Goal: Task Accomplishment & Management: Use online tool/utility

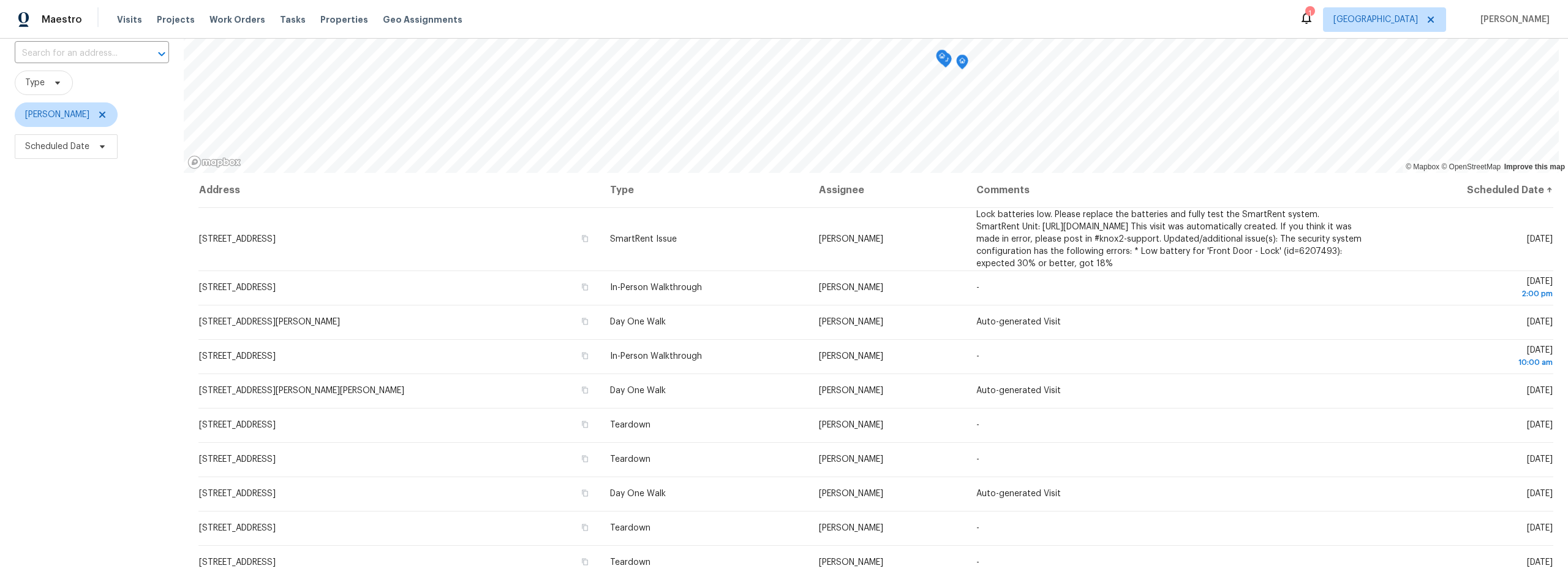
scroll to position [154, 0]
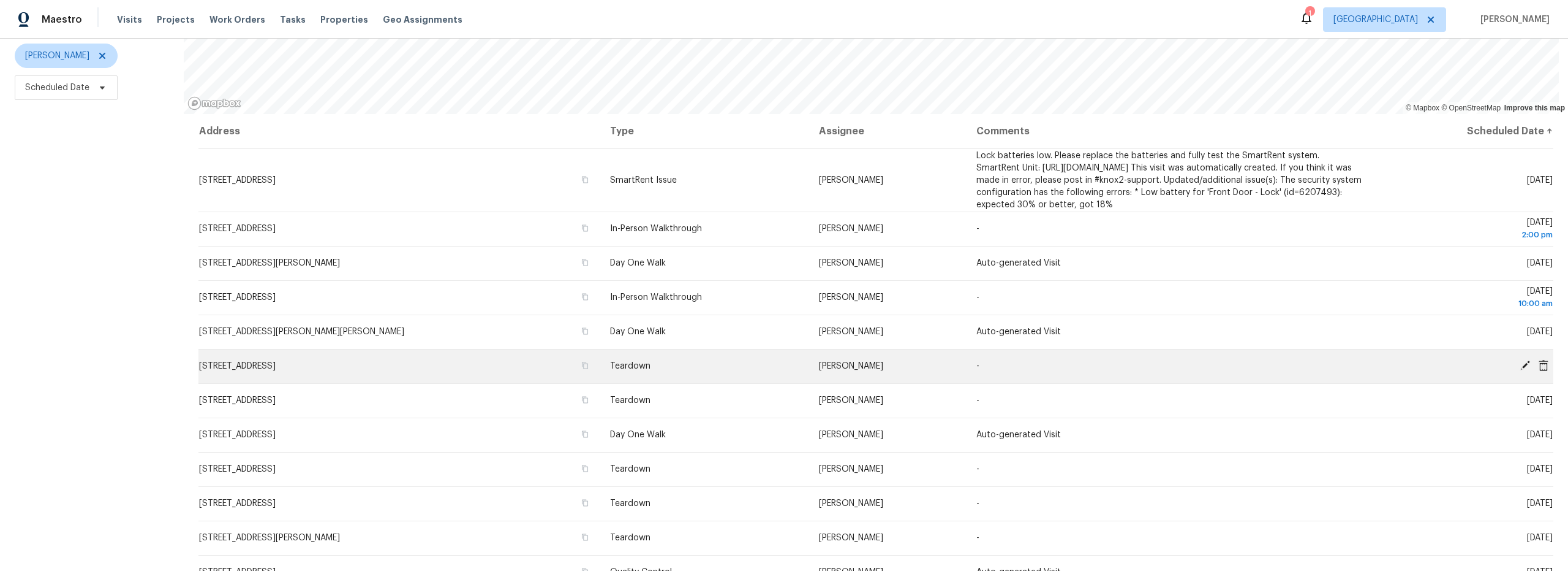
click at [1520, 360] on icon at bounding box center [1525, 365] width 11 height 11
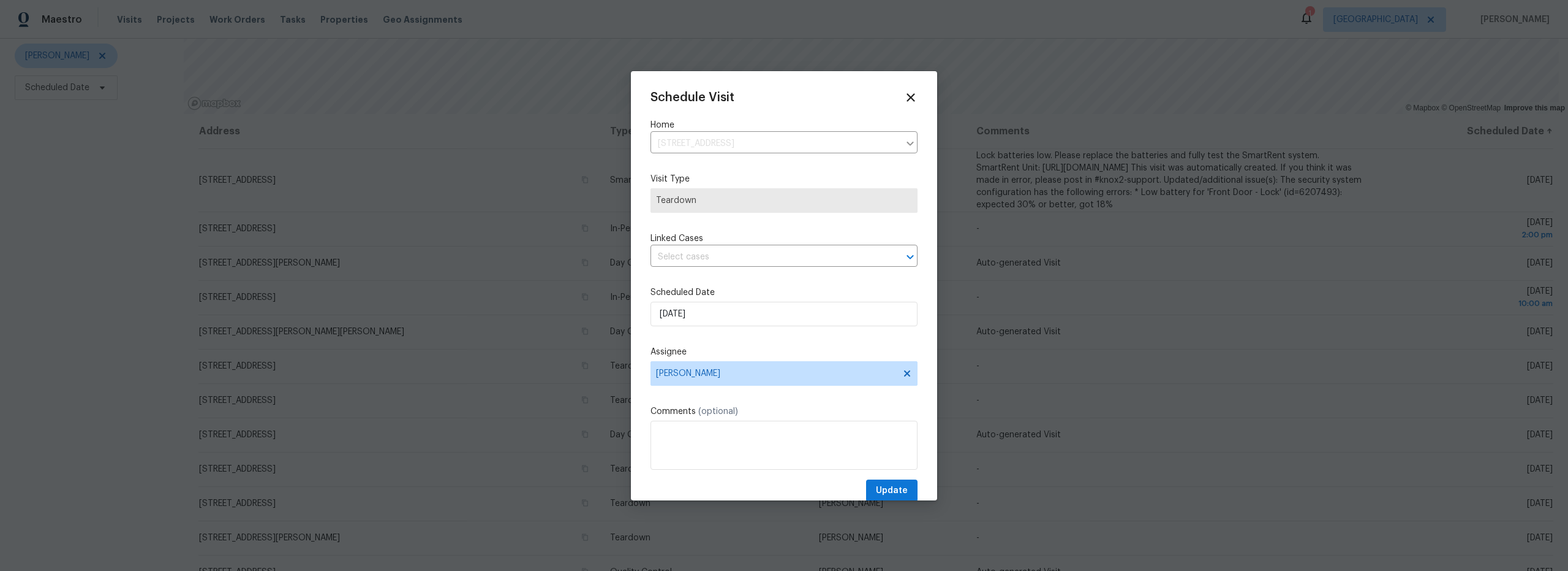
click at [707, 280] on div "Schedule Visit Home 10607 E Native Rose Trl, Tucson, AZ 85747 ​ Visit Type Tear…" at bounding box center [784, 296] width 267 height 411
click at [708, 312] on input "9/12/2025" at bounding box center [784, 314] width 267 height 24
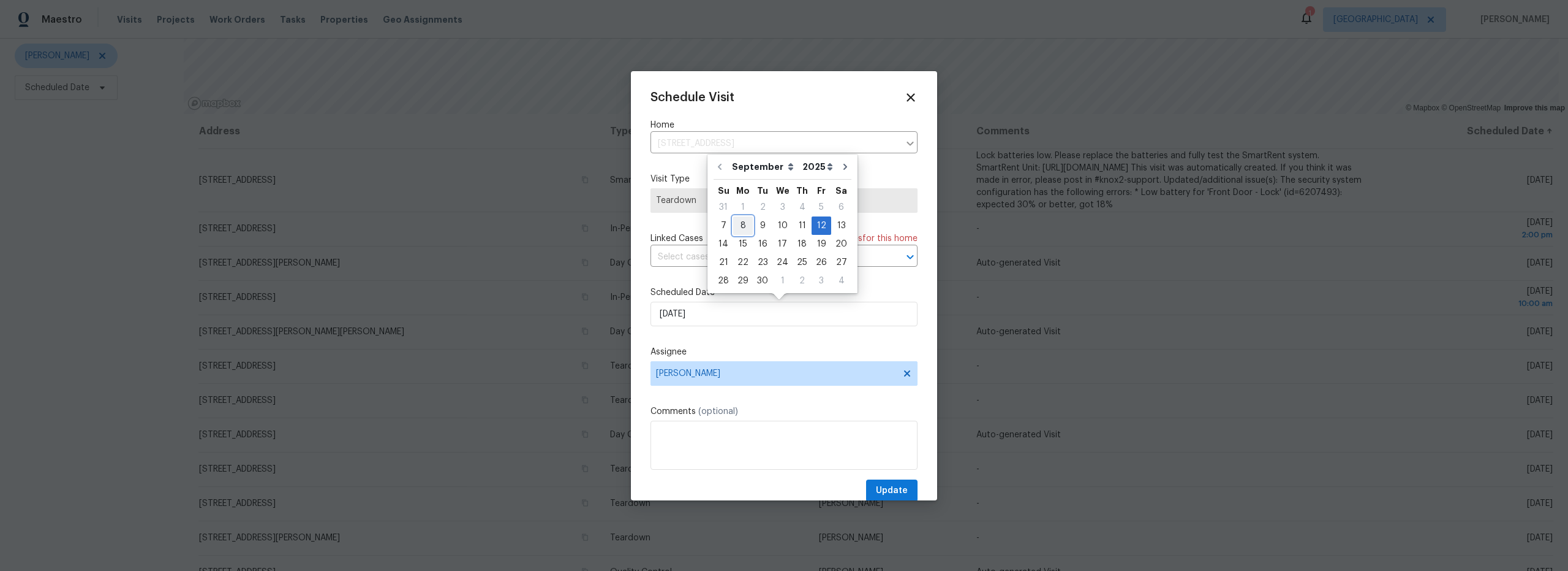
click at [744, 228] on div "8" at bounding box center [743, 226] width 19 height 17
type input "9/8/2025"
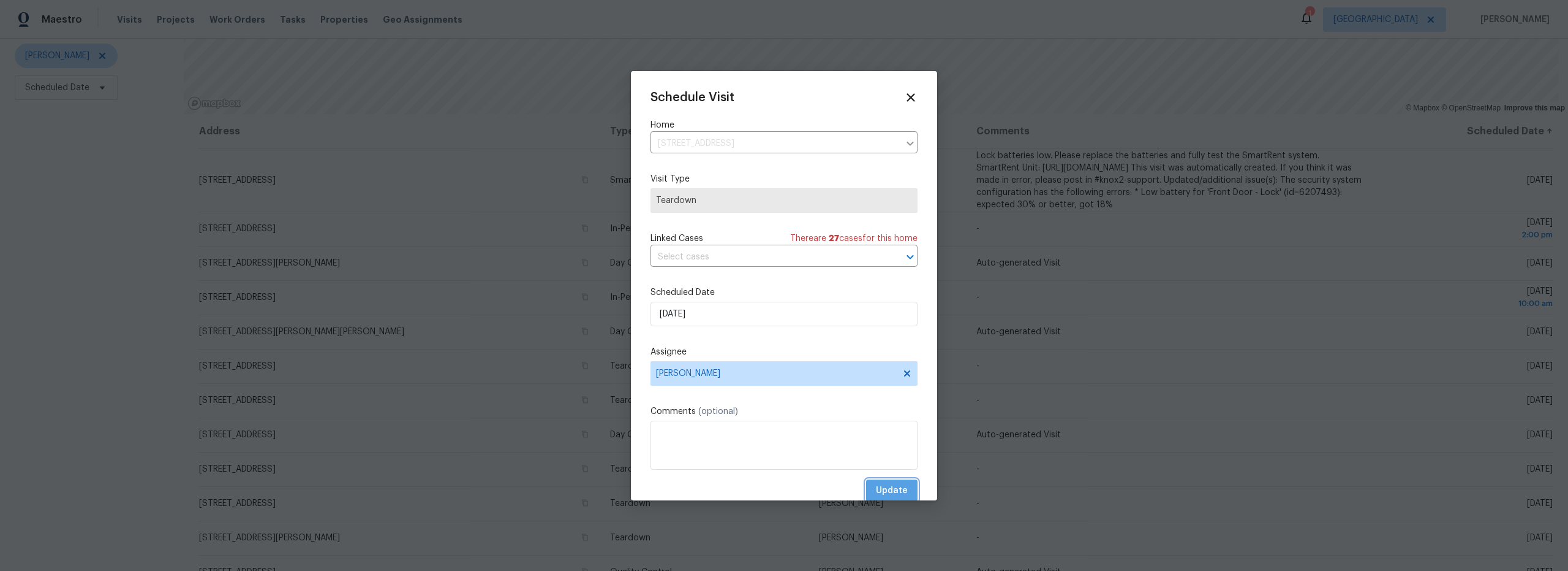
click at [893, 493] on span "Update" at bounding box center [892, 491] width 32 height 15
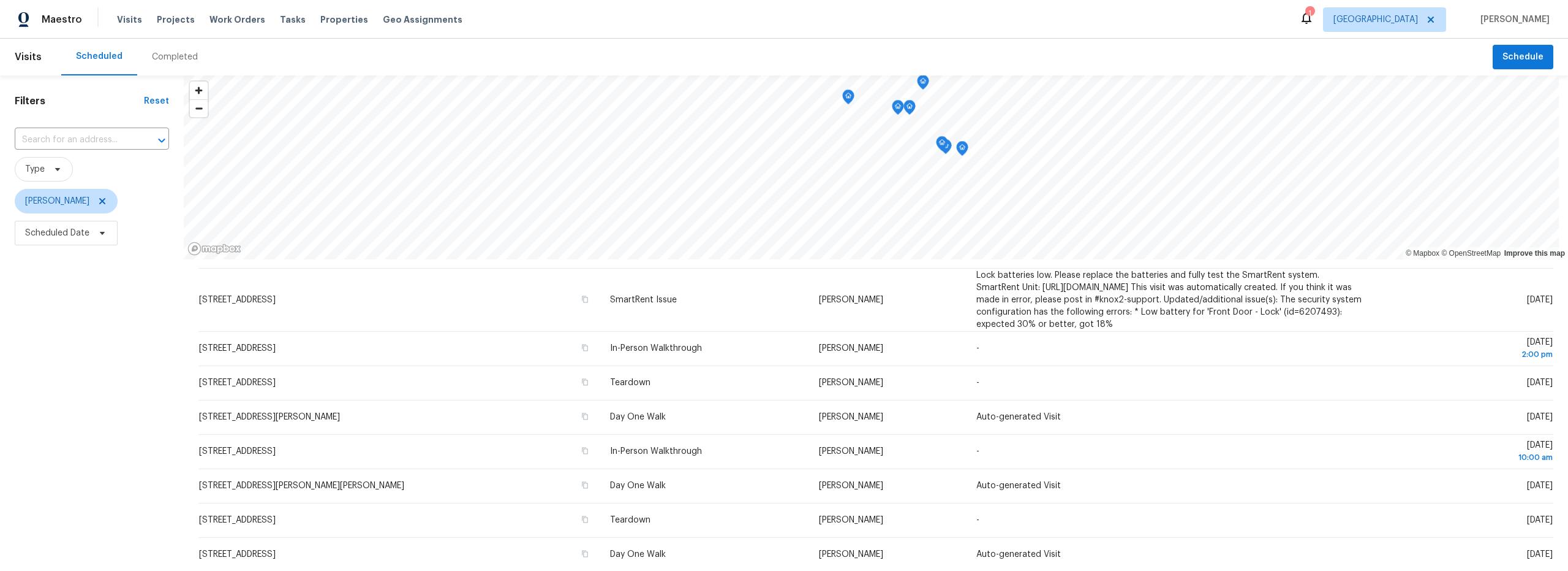
scroll to position [0, 0]
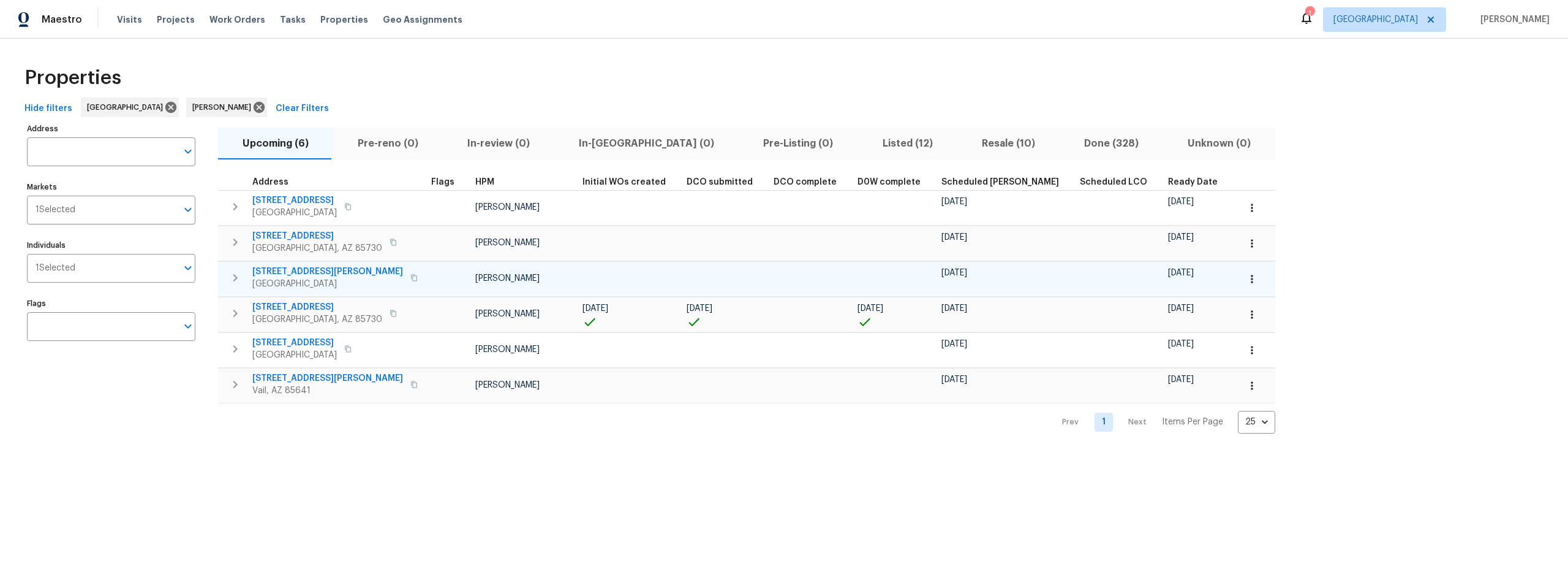
click at [289, 270] on span "1520 S Abrego Dr" at bounding box center [328, 271] width 151 height 12
click at [1246, 282] on icon "button" at bounding box center [1252, 279] width 12 height 12
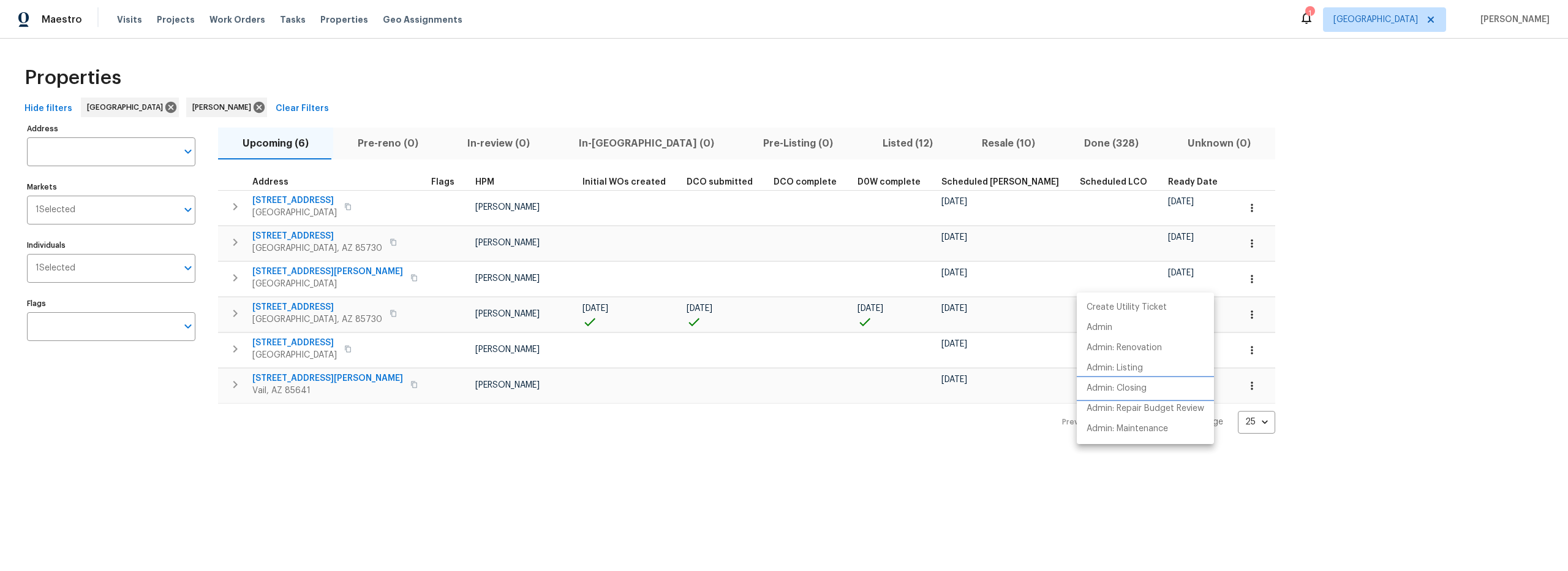
click at [1142, 388] on p "Admin: Closing" at bounding box center [1116, 388] width 60 height 13
drag, startPoint x: 249, startPoint y: 318, endPoint x: 240, endPoint y: 315, distance: 9.5
click at [248, 318] on div at bounding box center [784, 285] width 1568 height 571
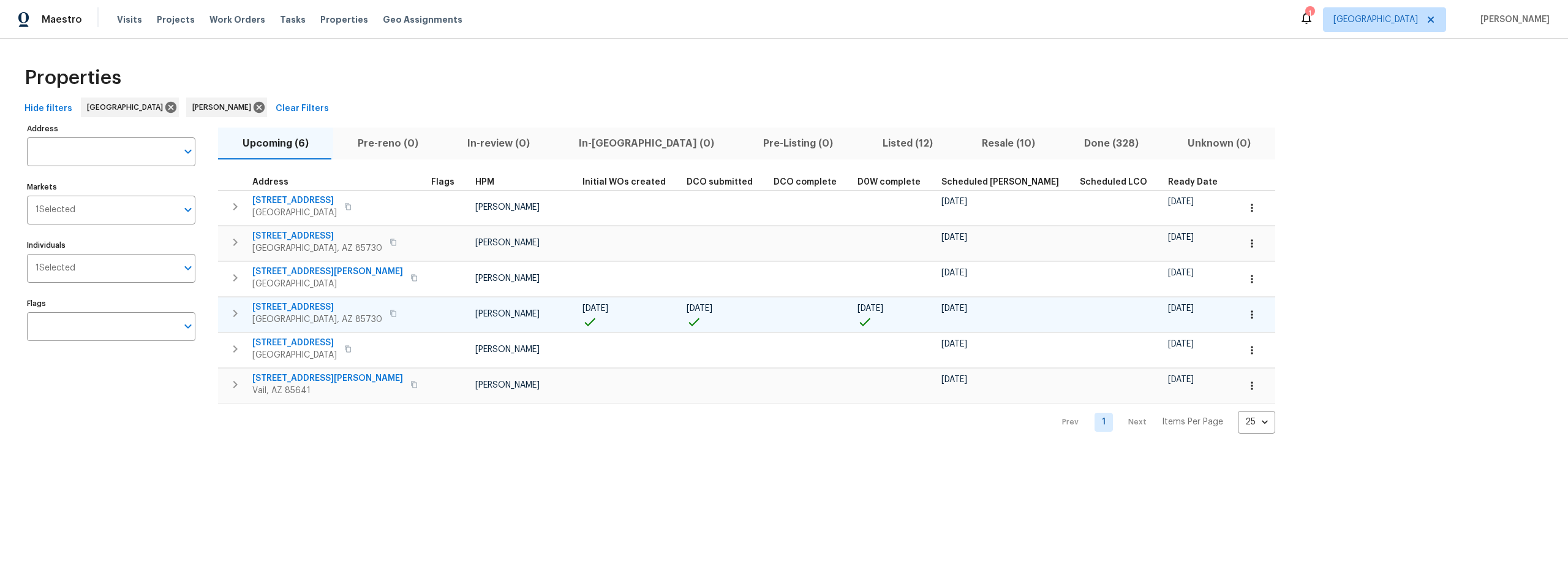
click at [232, 317] on icon "button" at bounding box center [234, 313] width 15 height 15
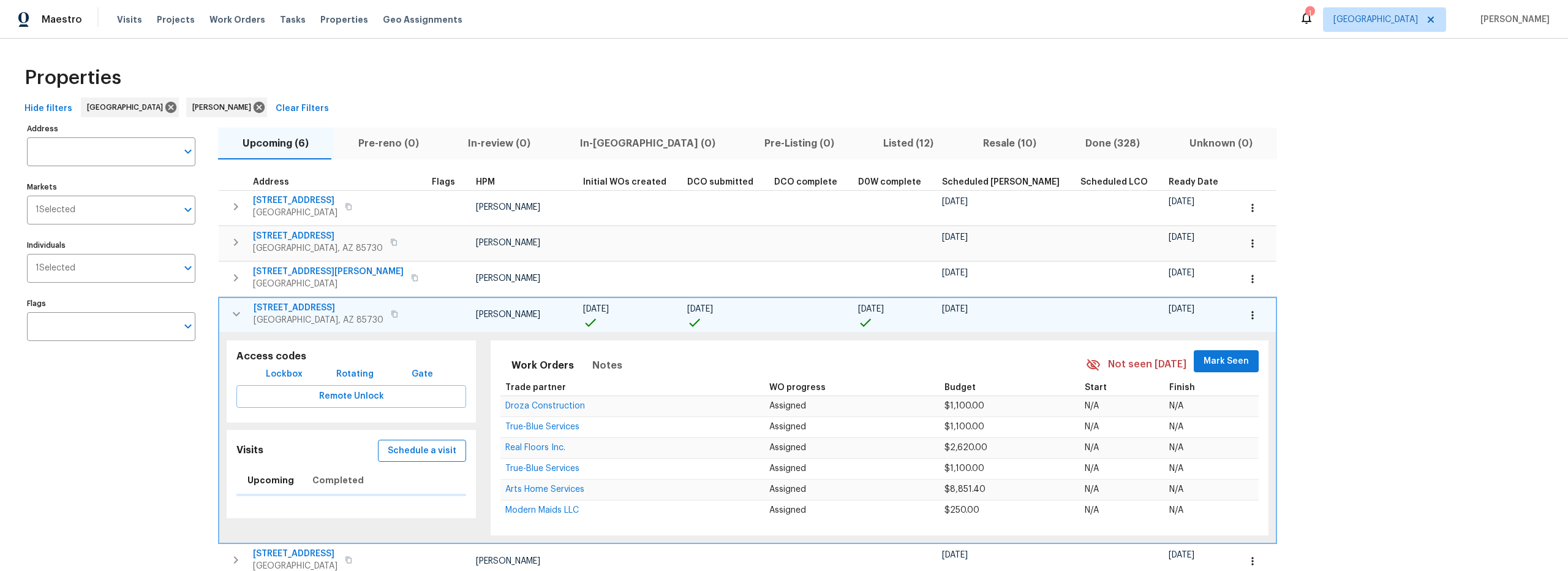
click at [394, 451] on span "Schedule a visit" at bounding box center [422, 451] width 68 height 15
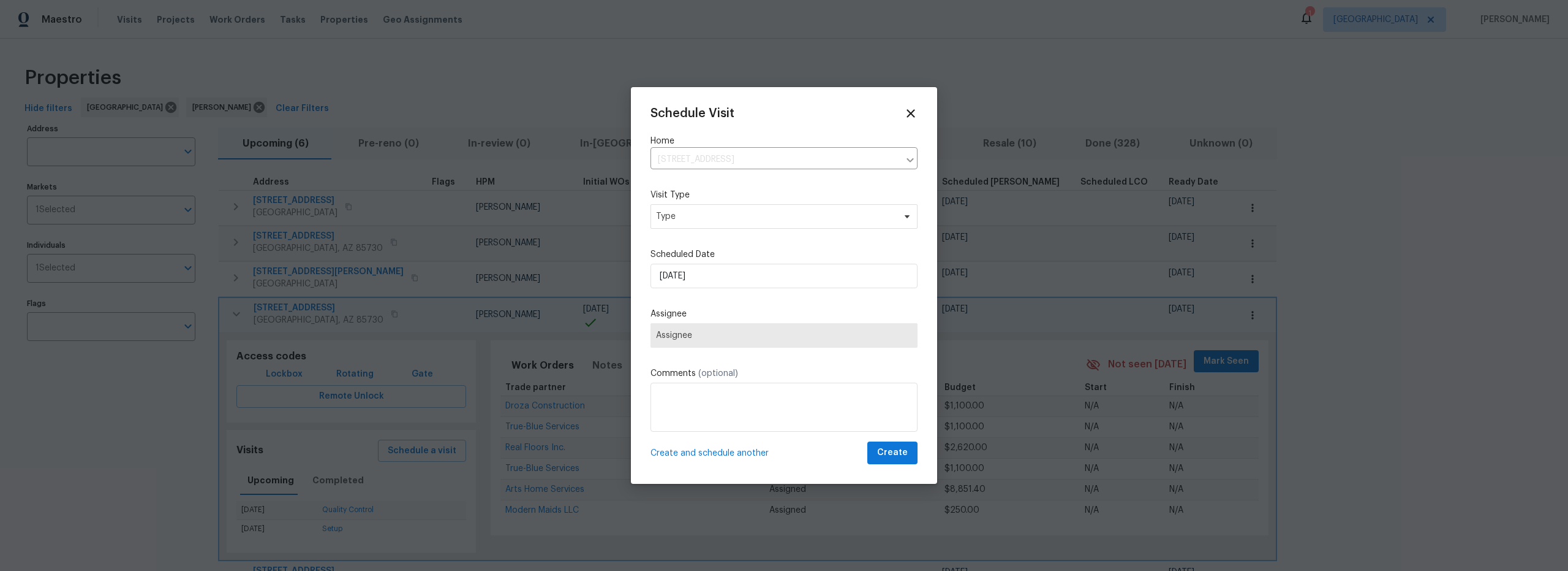
click at [742, 290] on div "Schedule Visit Home 10071 E Nicaragua Ln, Tucson, AZ 85730 ​ Visit Type Type Sc…" at bounding box center [784, 285] width 267 height 357
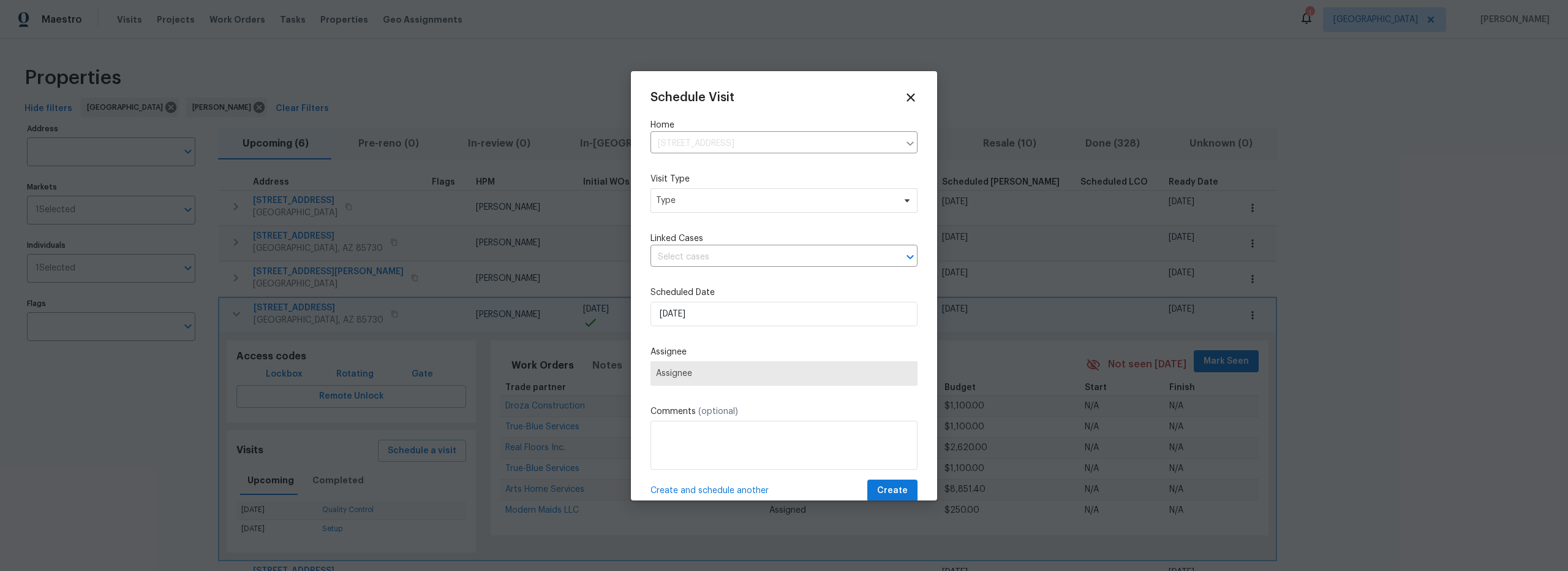
click at [746, 285] on div "Schedule Visit Home 10071 E Nicaragua Ln, Tucson, AZ 85730 ​ Visit Type Type Li…" at bounding box center [784, 296] width 267 height 411
click at [736, 329] on div "Schedule Visit Home 10071 E Nicaragua Ln, Tucson, AZ 85730 ​ Visit Type Type Li…" at bounding box center [784, 296] width 267 height 411
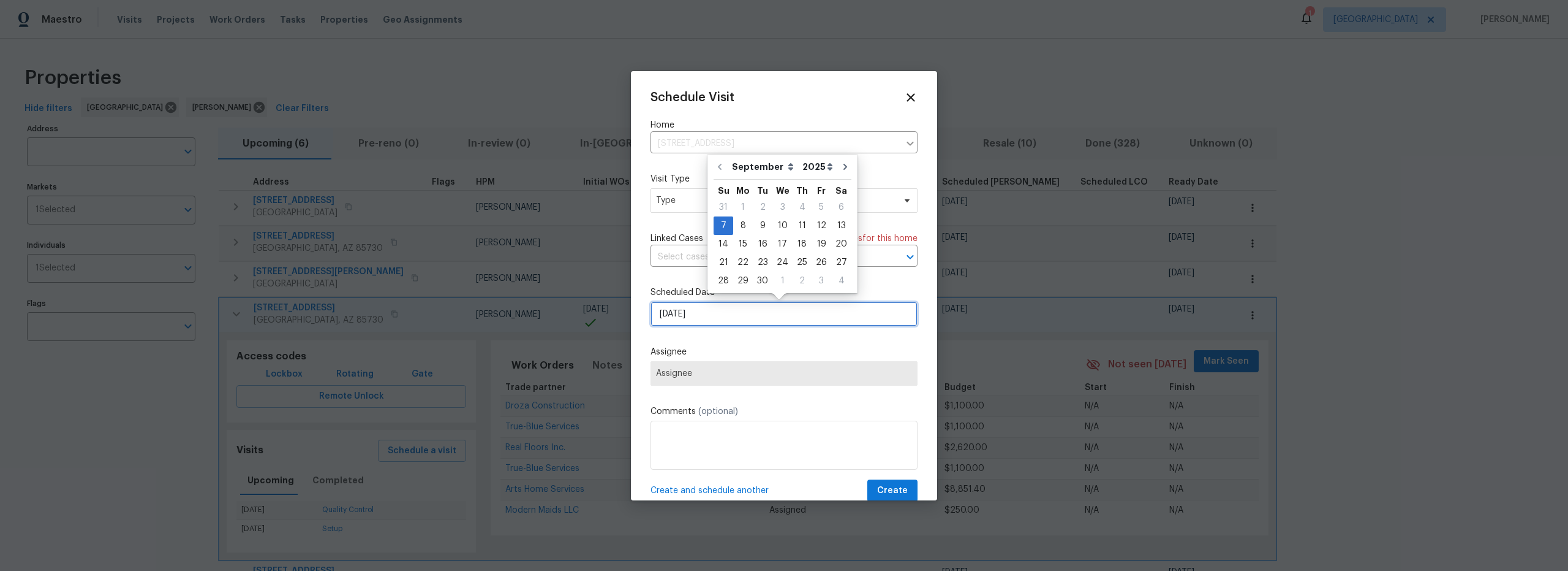
click at [746, 314] on input "9/7/2025" at bounding box center [784, 314] width 267 height 24
click at [741, 227] on div "8" at bounding box center [743, 226] width 19 height 17
type input "9/8/2025"
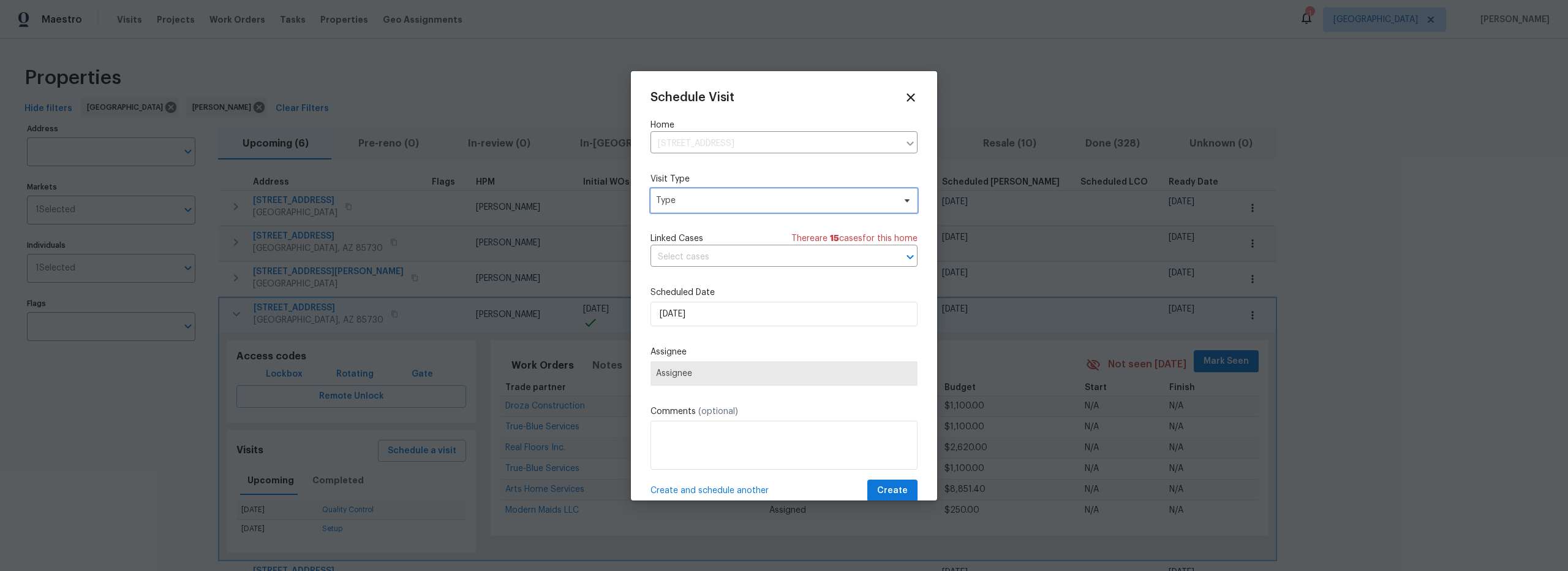
click at [707, 208] on span "Type" at bounding box center [784, 200] width 267 height 24
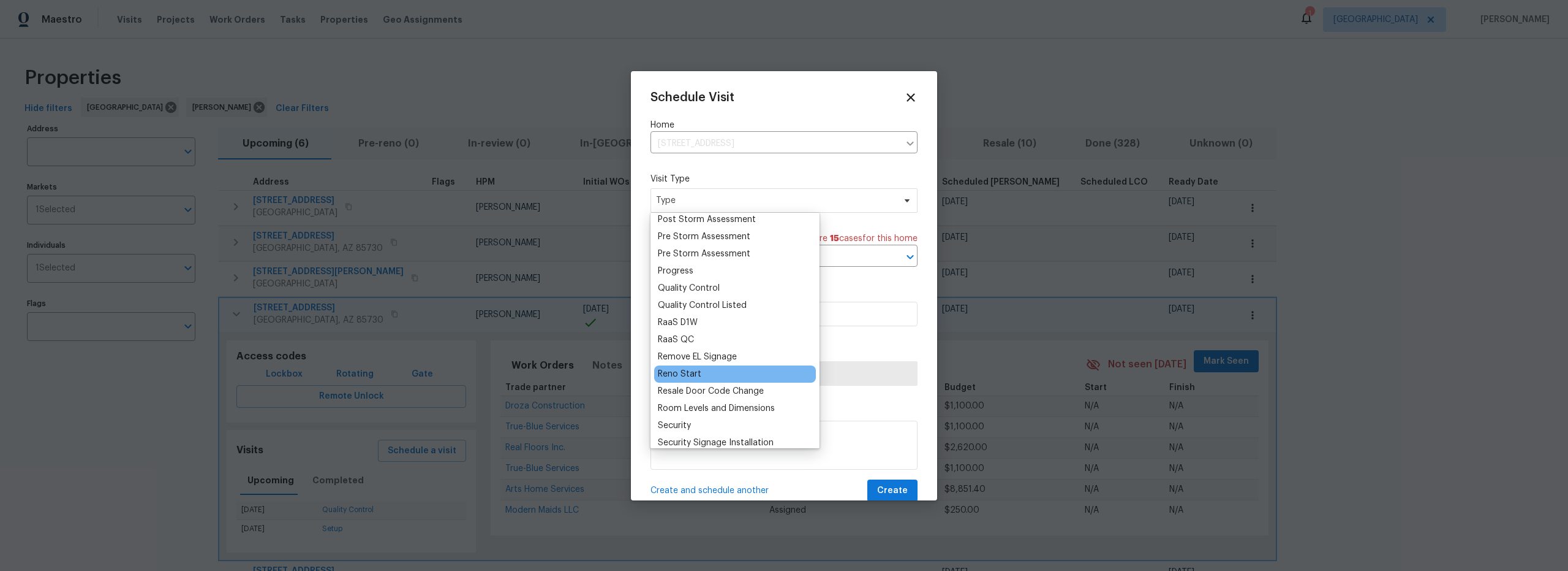
scroll to position [777, 0]
click at [705, 375] on div "Reno Start" at bounding box center [735, 373] width 162 height 17
click at [695, 373] on div "Reno Start" at bounding box center [679, 373] width 44 height 12
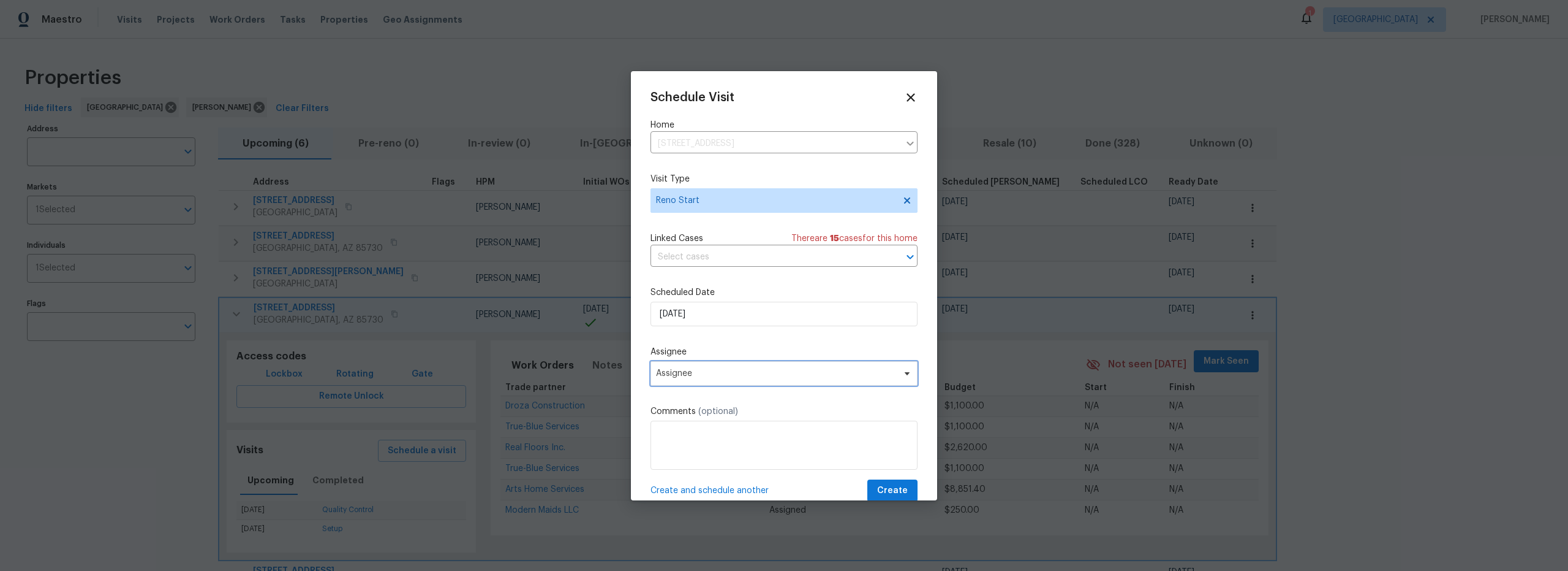
click at [717, 372] on span "Assignee" at bounding box center [776, 373] width 240 height 10
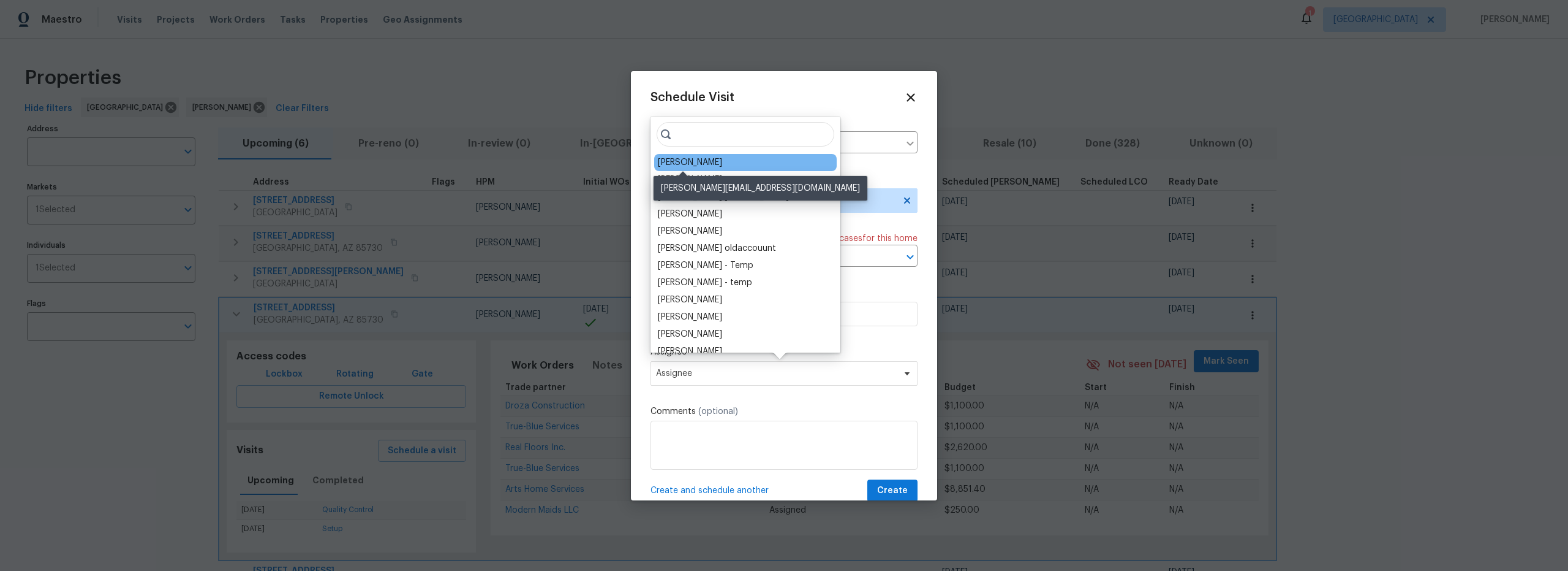
click at [685, 165] on div "[PERSON_NAME]" at bounding box center [690, 163] width 64 height 12
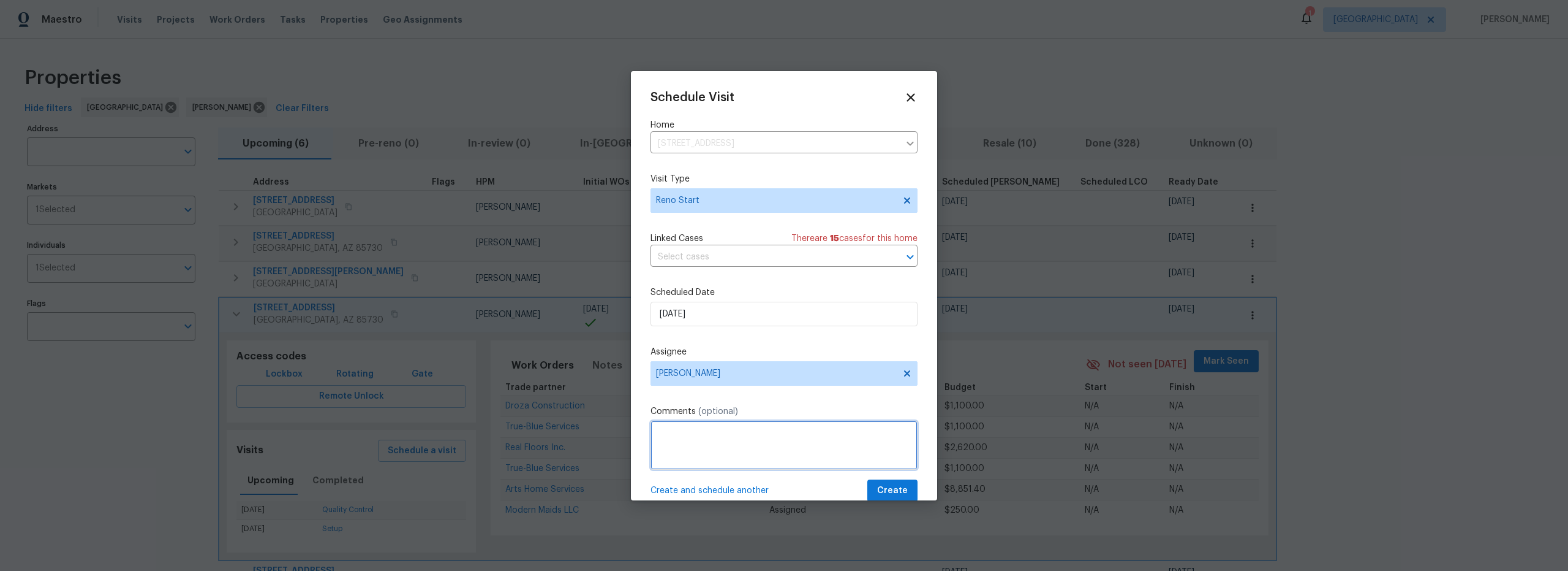
click at [721, 436] on textarea at bounding box center [784, 445] width 267 height 49
type textarea "walk home with gc an order paint"
click at [892, 485] on span "Create" at bounding box center [892, 491] width 30 height 15
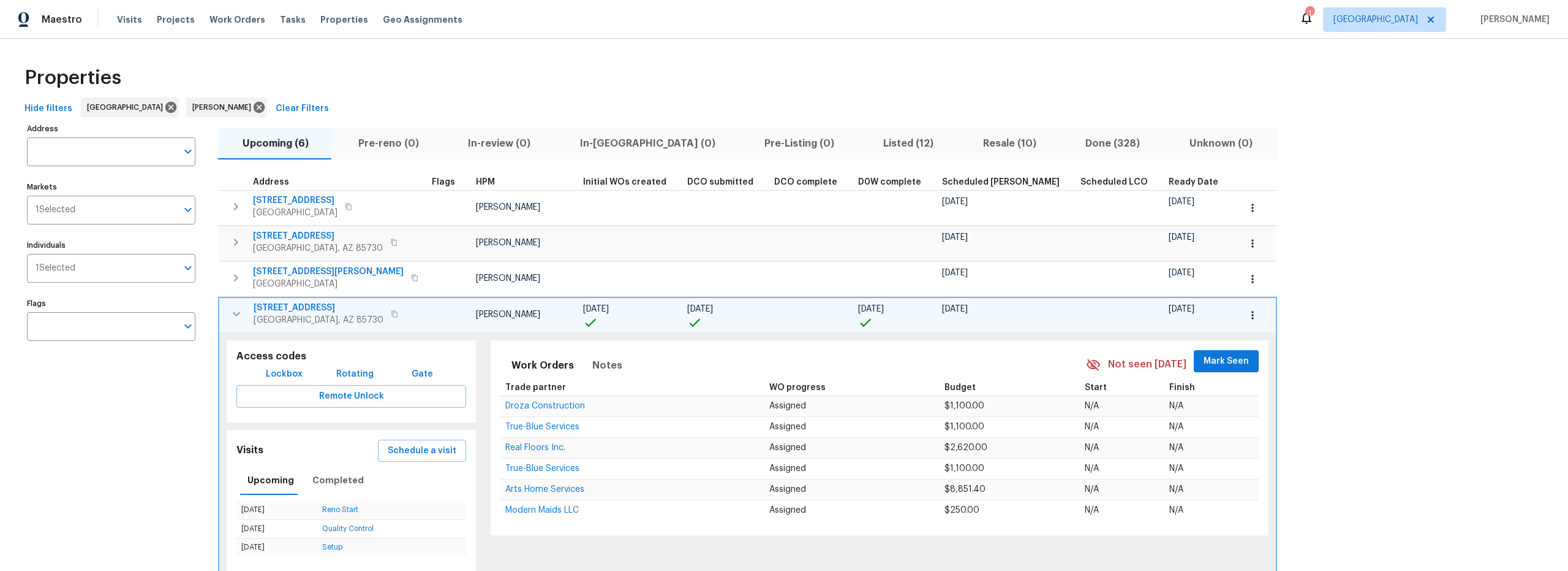
click at [966, 144] on span "Resale (10)" at bounding box center [1010, 143] width 88 height 17
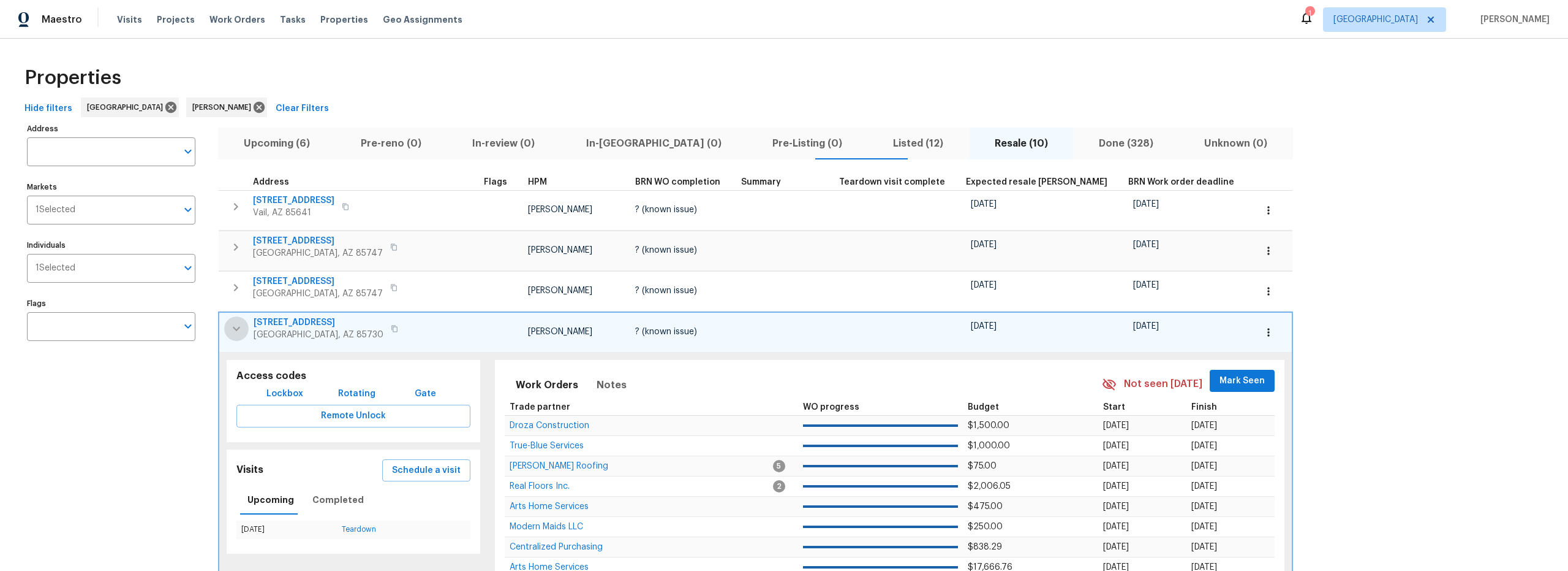
click at [232, 333] on icon "button" at bounding box center [236, 328] width 15 height 15
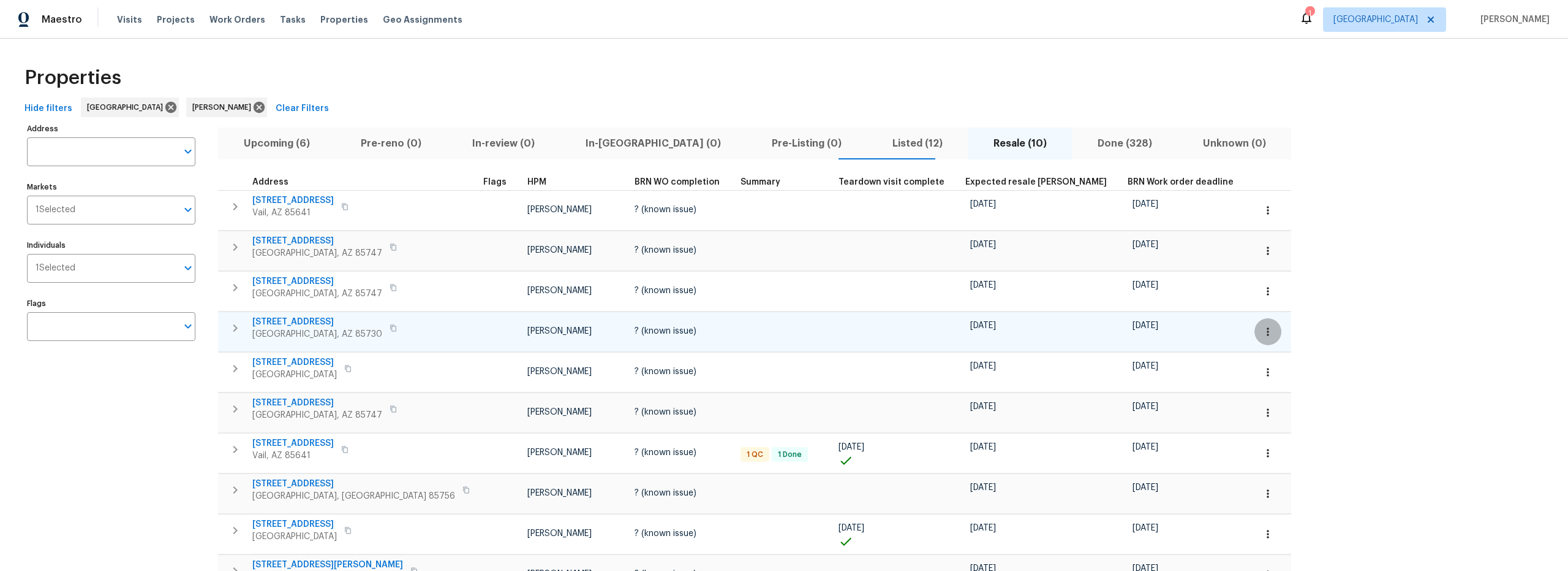
click at [1262, 333] on icon "button" at bounding box center [1268, 332] width 12 height 12
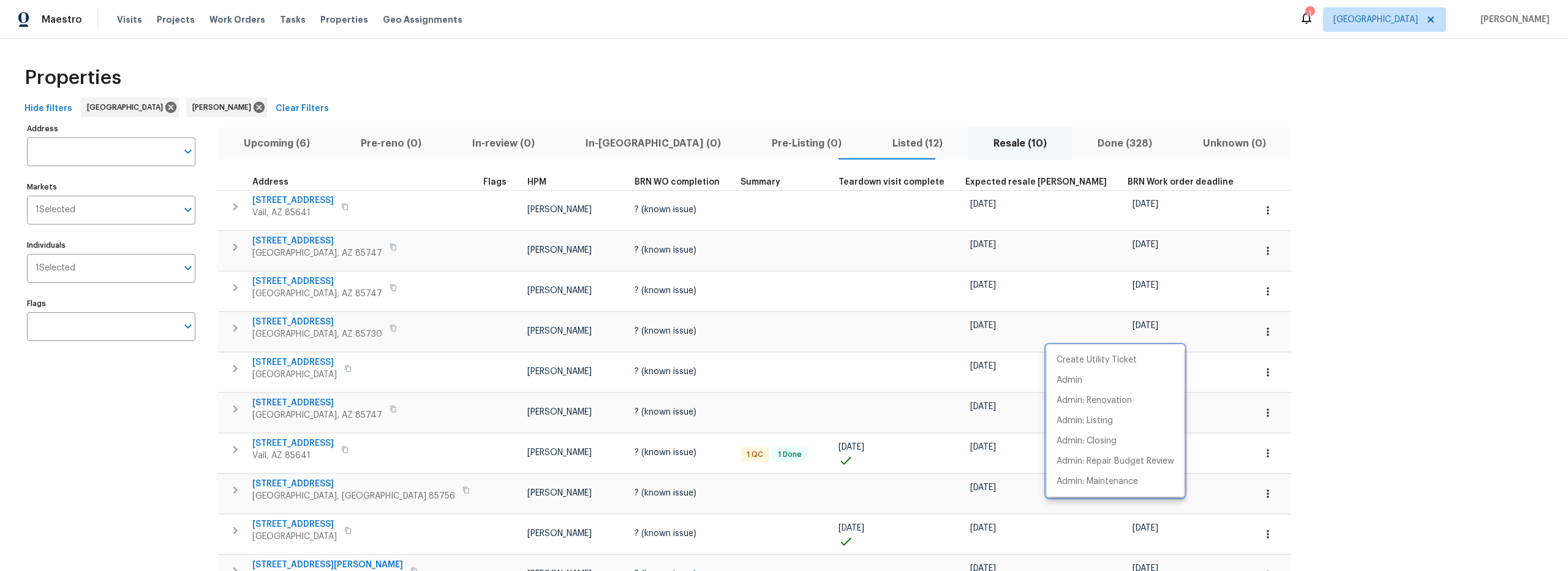
drag, startPoint x: 239, startPoint y: 329, endPoint x: 244, endPoint y: 329, distance: 5.0
click at [239, 329] on div at bounding box center [784, 285] width 1568 height 571
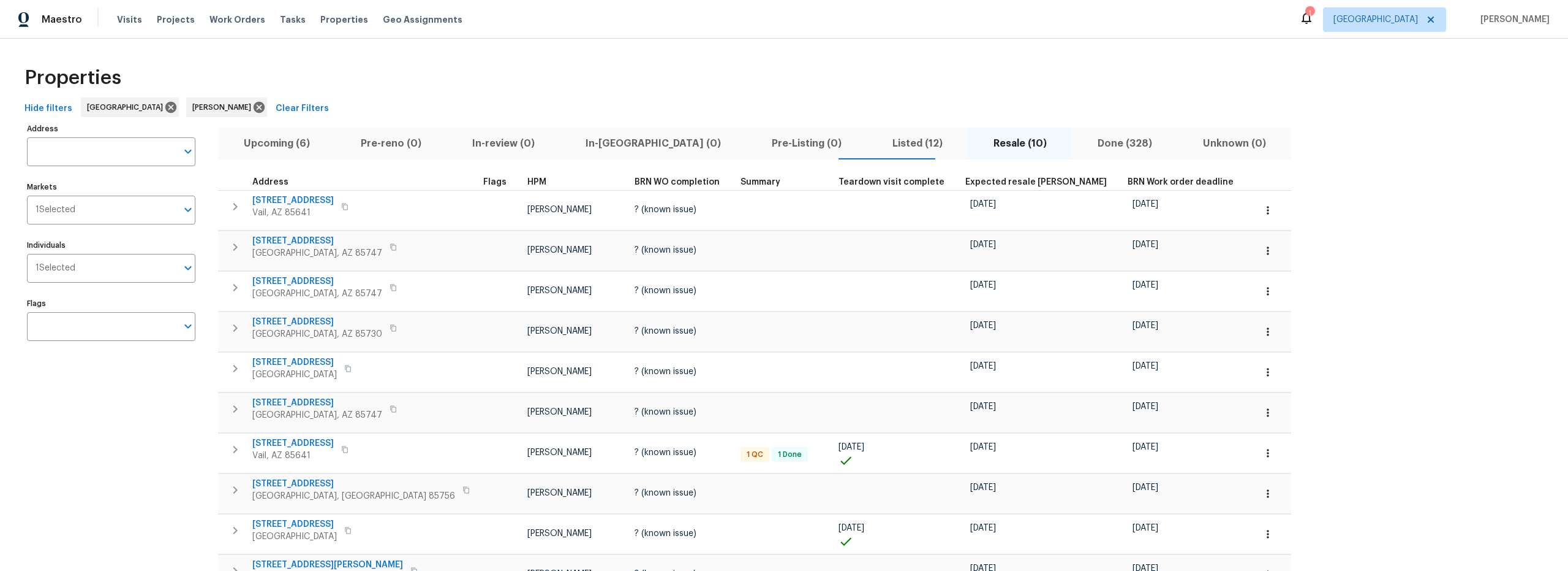
click at [230, 329] on icon "button" at bounding box center [234, 327] width 15 height 15
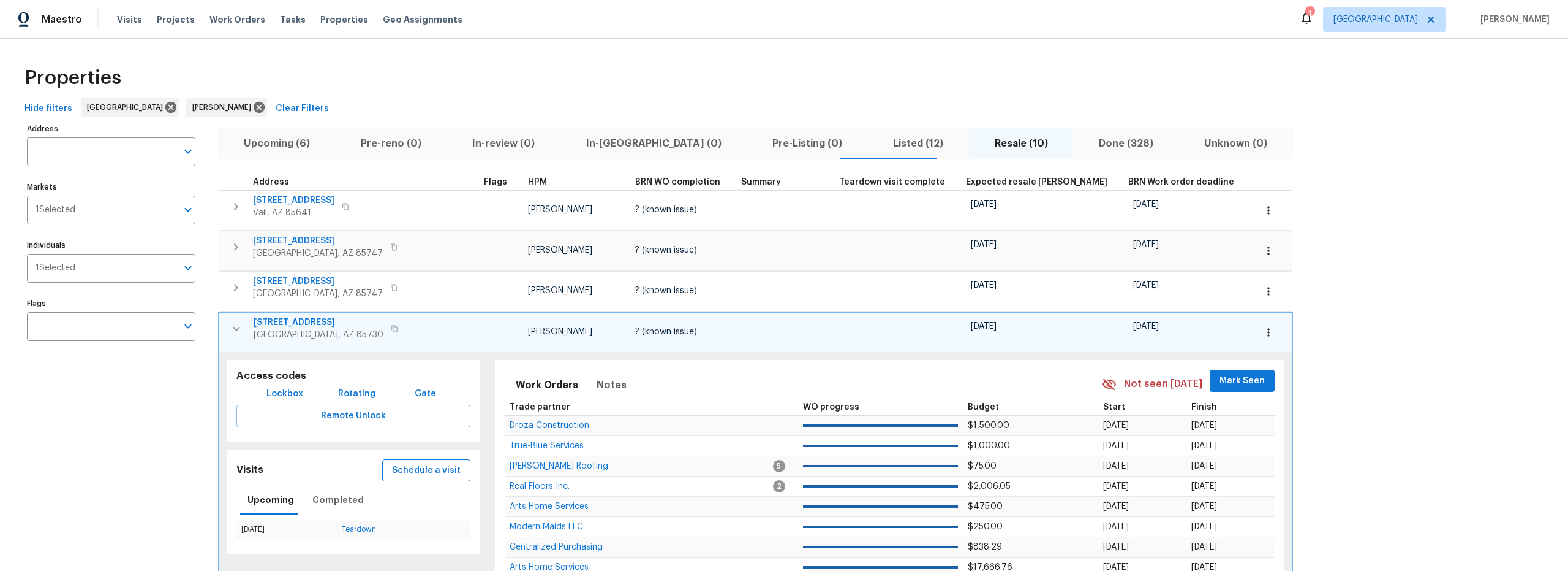
click at [409, 473] on span "Schedule a visit" at bounding box center [426, 471] width 68 height 15
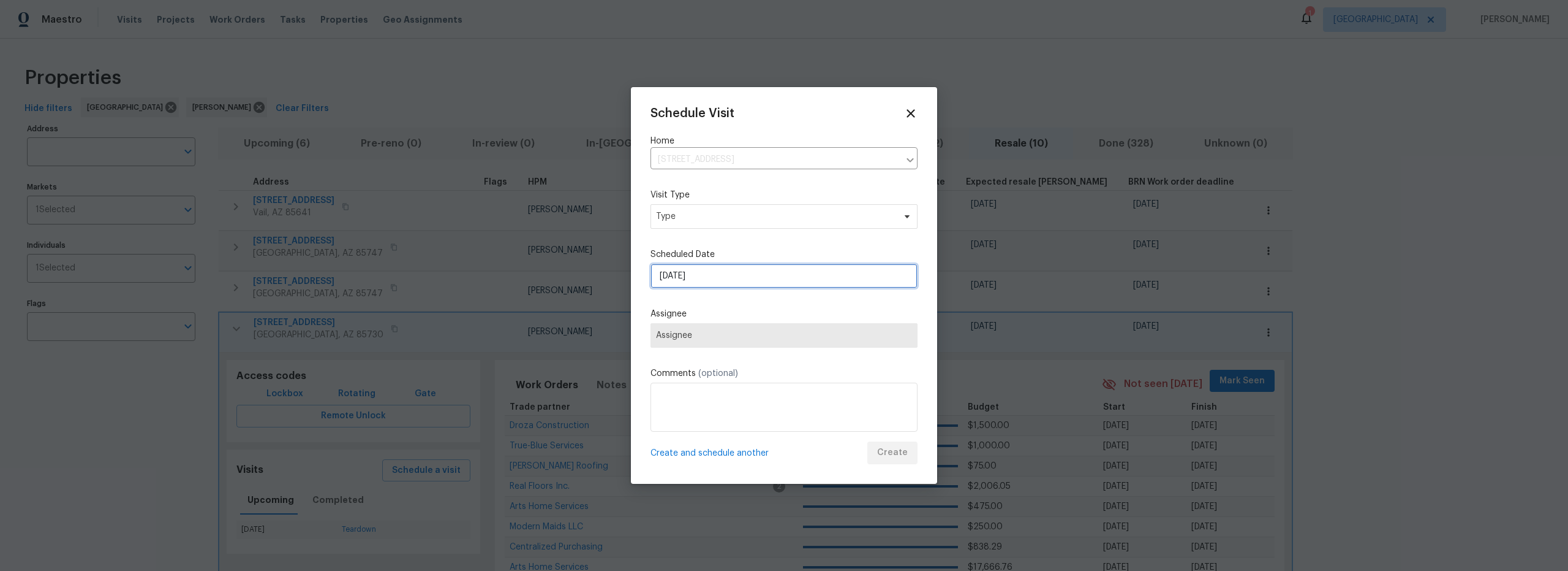
click at [747, 284] on div "Schedule Visit Home 8952 E 39th St, Tucson, AZ 85730 ​ Visit Type Type Schedule…" at bounding box center [784, 285] width 267 height 357
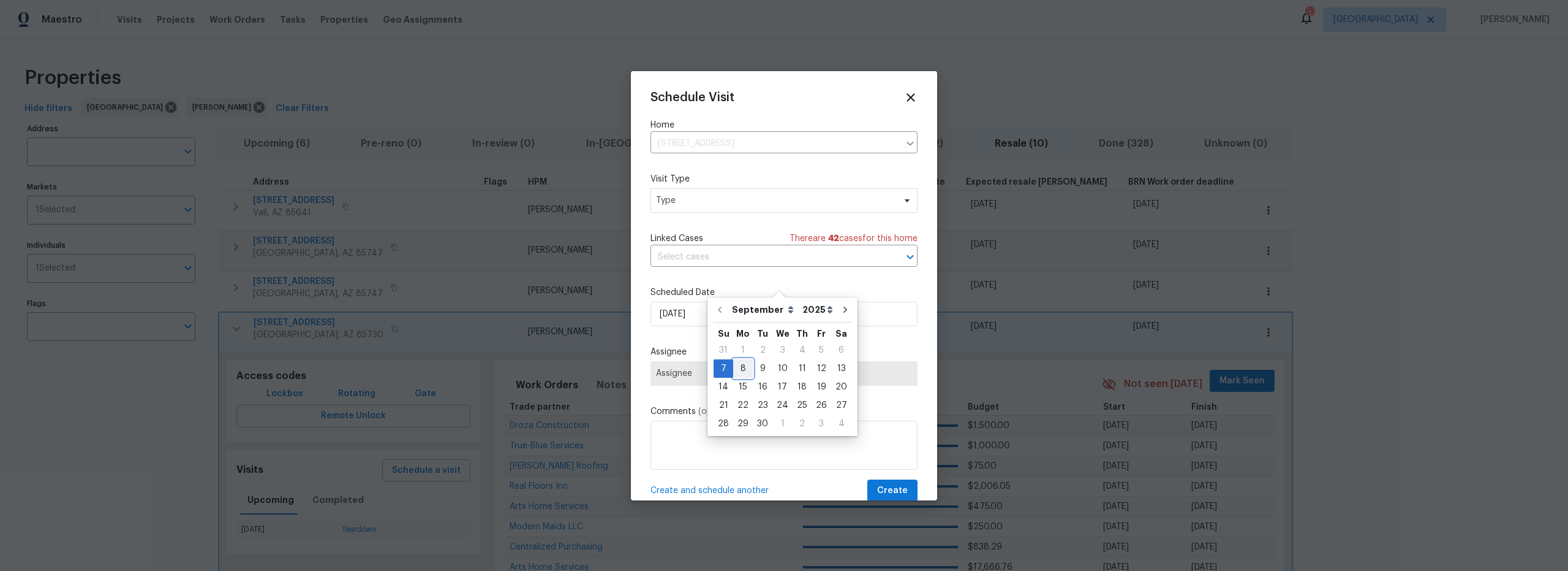
click at [741, 370] on div "8" at bounding box center [743, 368] width 19 height 17
type input "9/8/2025"
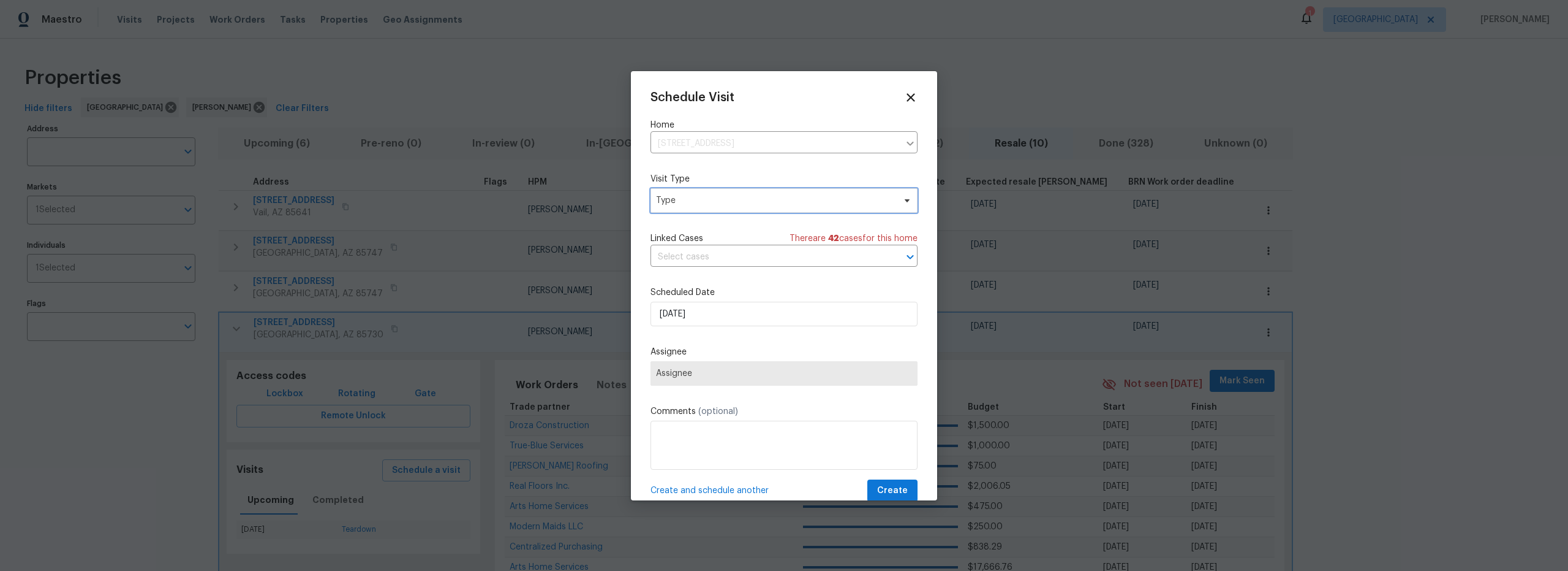
click at [717, 201] on span "Type" at bounding box center [775, 201] width 239 height 12
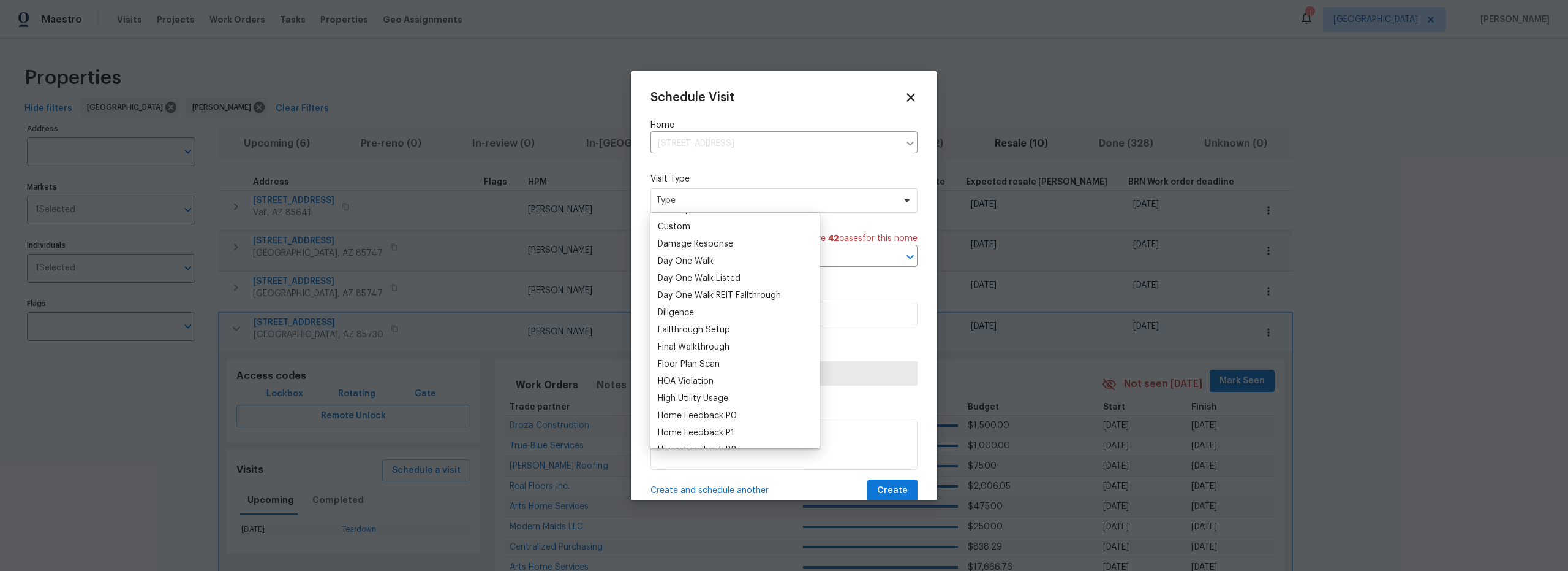
scroll to position [322, 0]
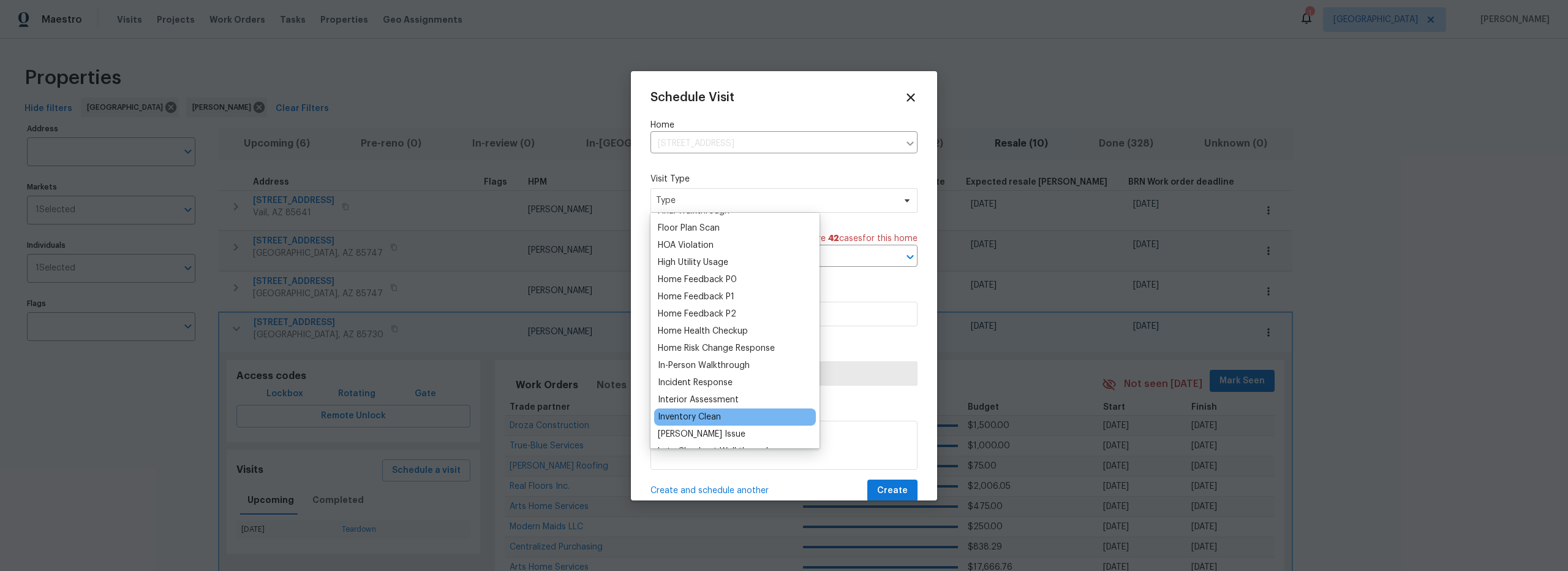
click at [697, 416] on div "Inventory Clean" at bounding box center [689, 417] width 63 height 12
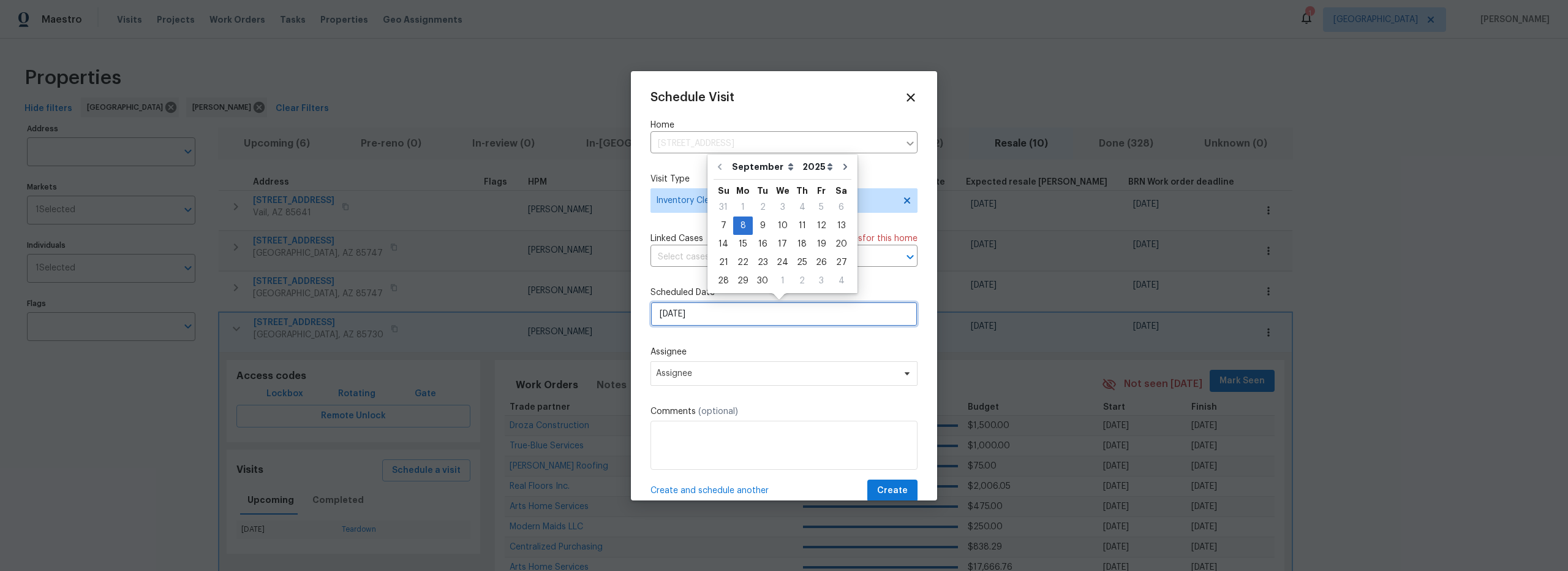
click at [726, 321] on input "9/8/2025" at bounding box center [784, 314] width 267 height 24
click at [739, 379] on span "Assignee" at bounding box center [784, 373] width 267 height 24
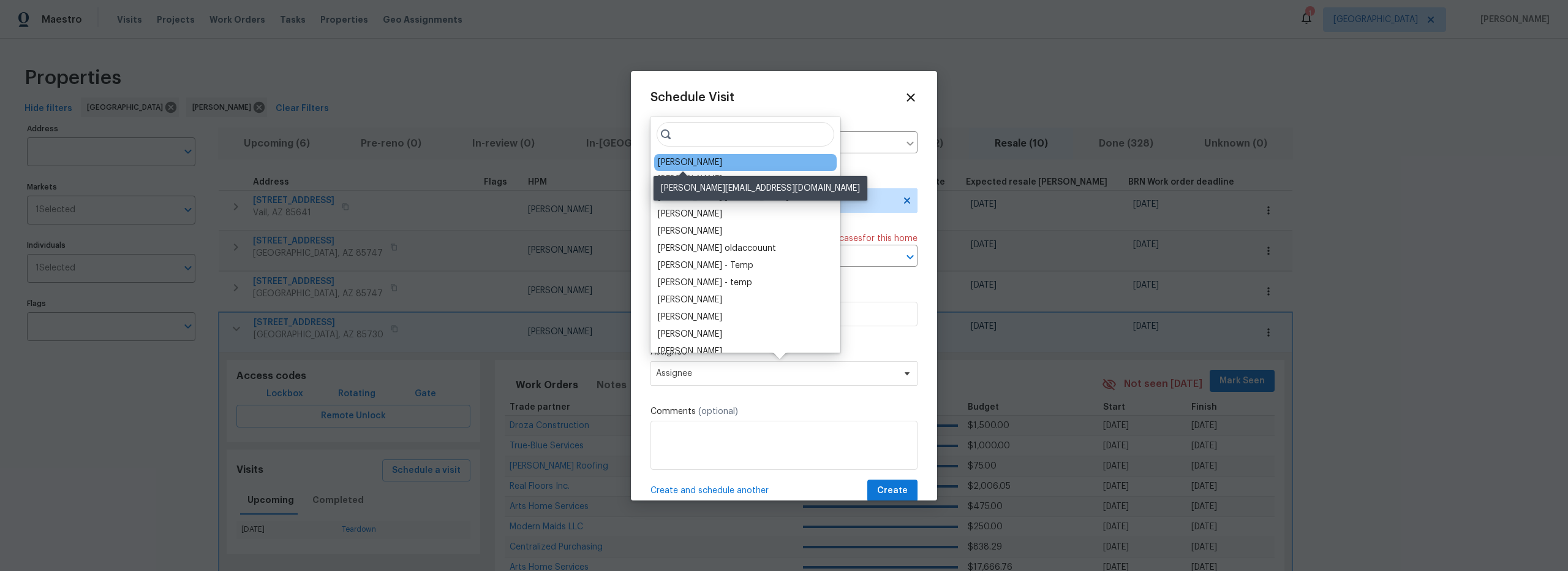
click at [704, 163] on div "[PERSON_NAME]" at bounding box center [690, 163] width 64 height 12
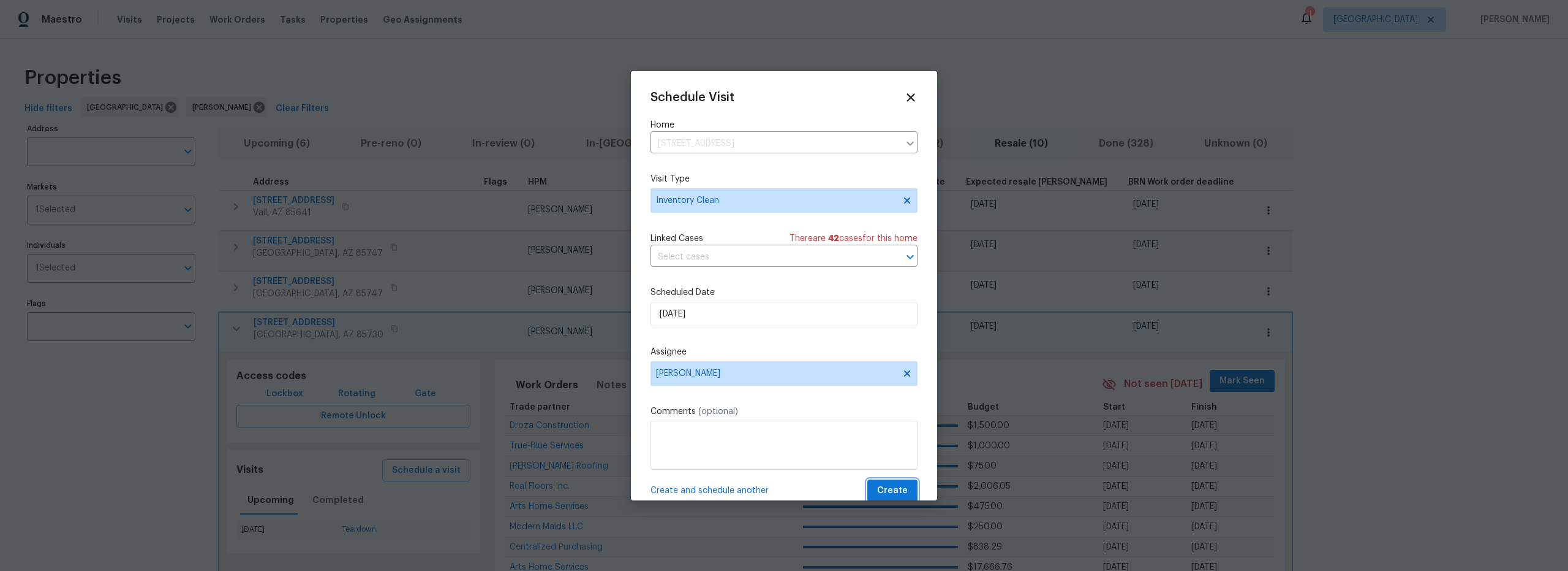
click at [887, 486] on span "Create" at bounding box center [892, 491] width 30 height 15
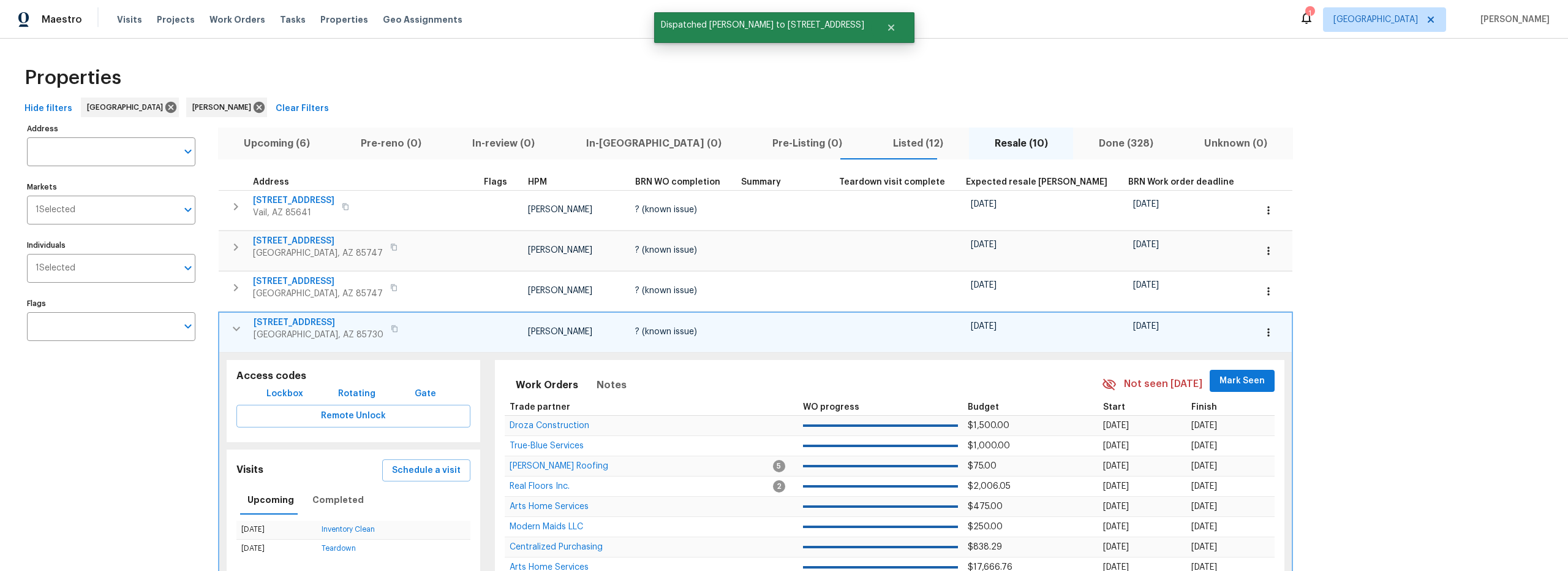
click at [231, 329] on icon "button" at bounding box center [236, 328] width 15 height 15
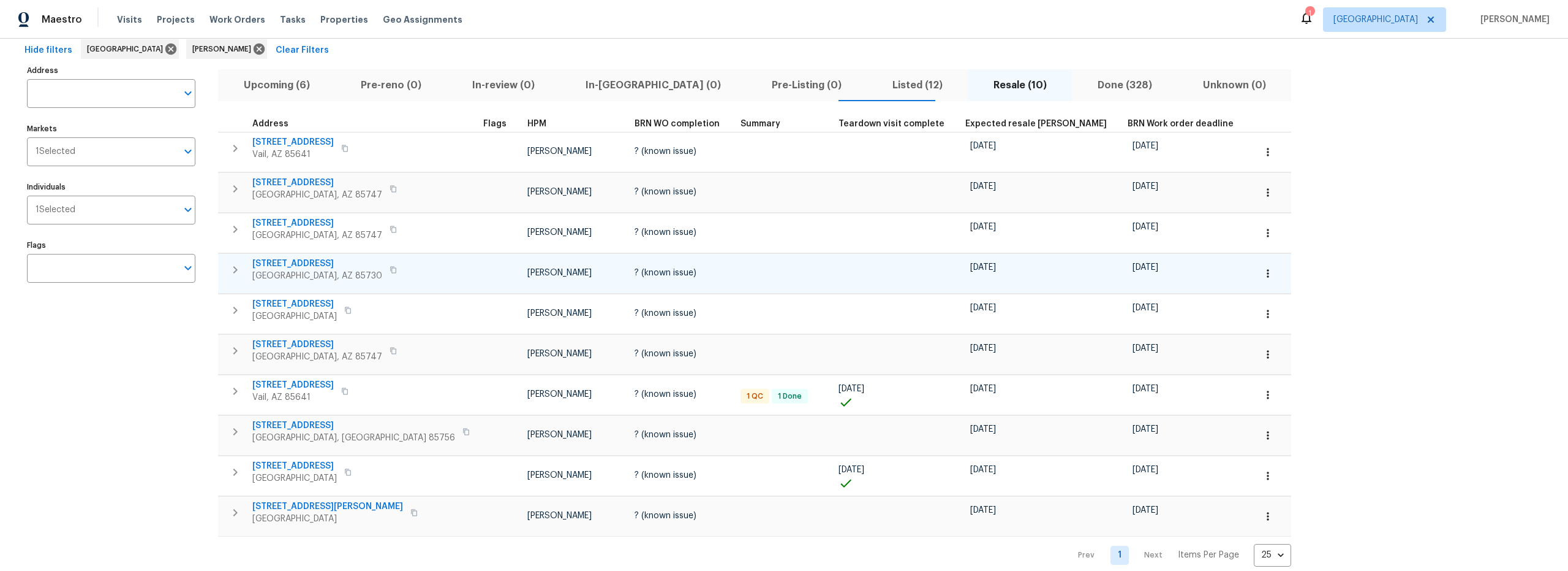
scroll to position [46, 0]
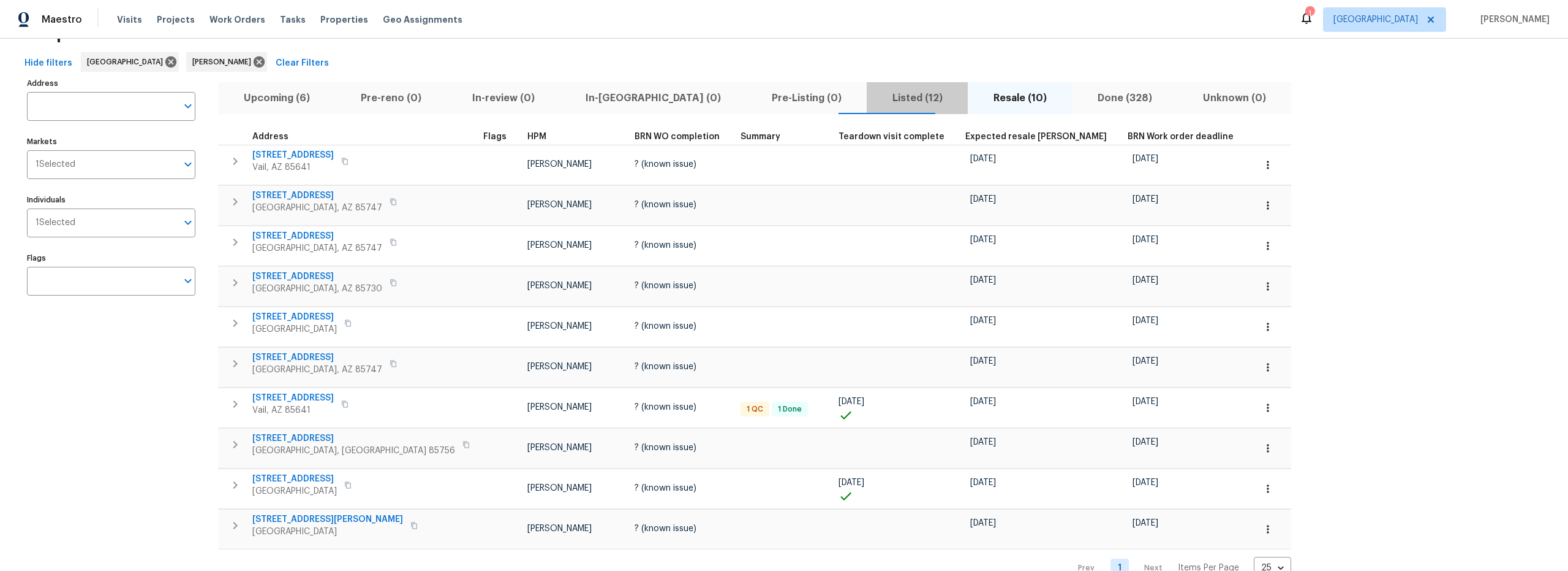
click at [874, 93] on span "Listed (12)" at bounding box center [917, 98] width 86 height 17
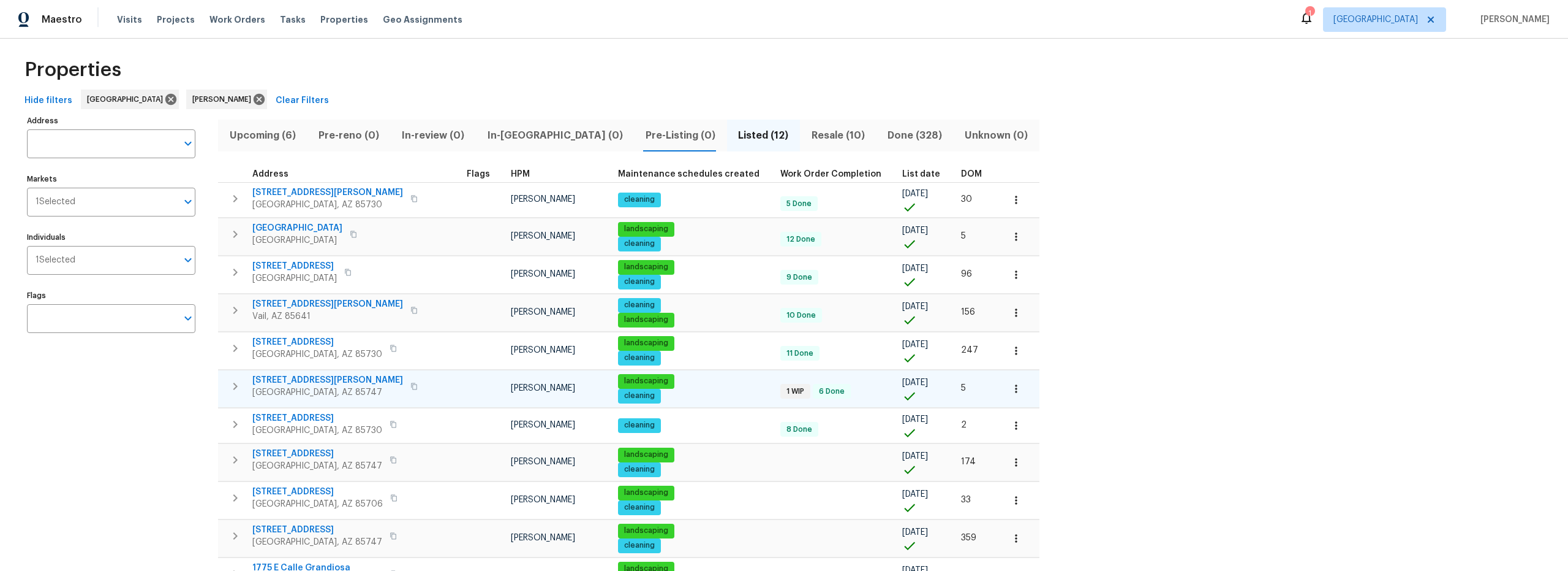
scroll to position [12, 0]
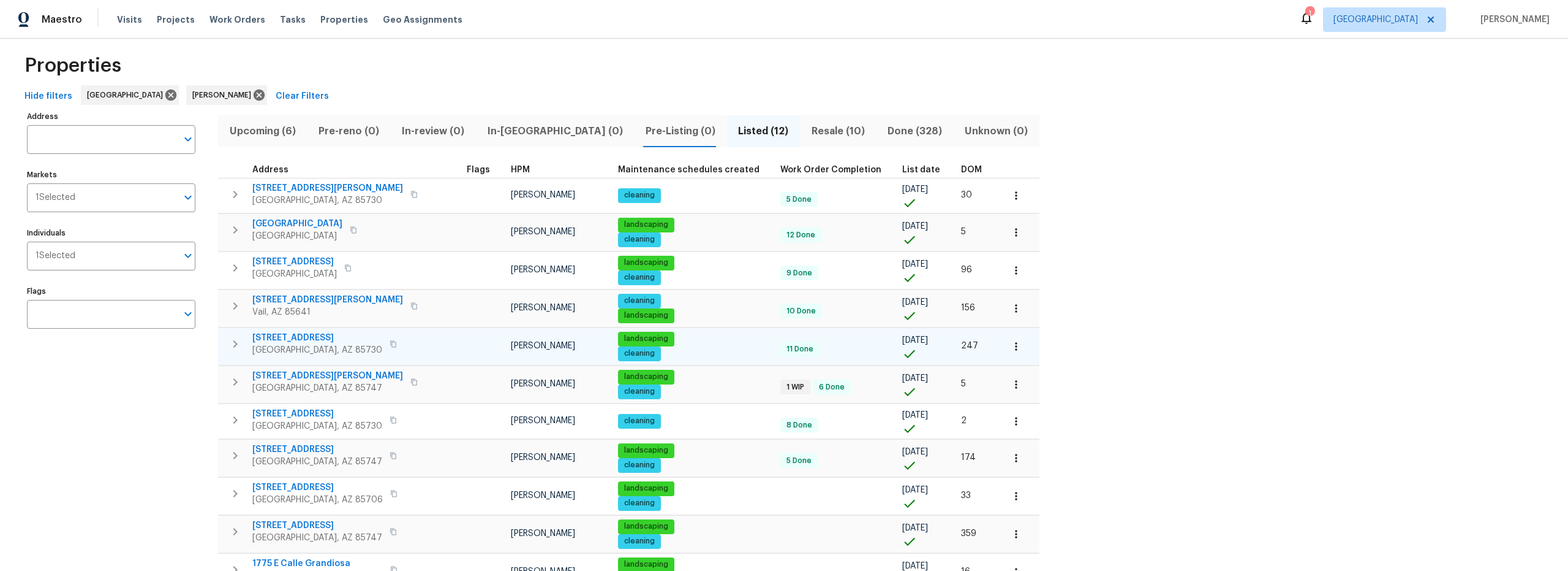
drag, startPoint x: 235, startPoint y: 344, endPoint x: 246, endPoint y: 347, distance: 11.4
click at [235, 344] on icon "button" at bounding box center [234, 343] width 15 height 15
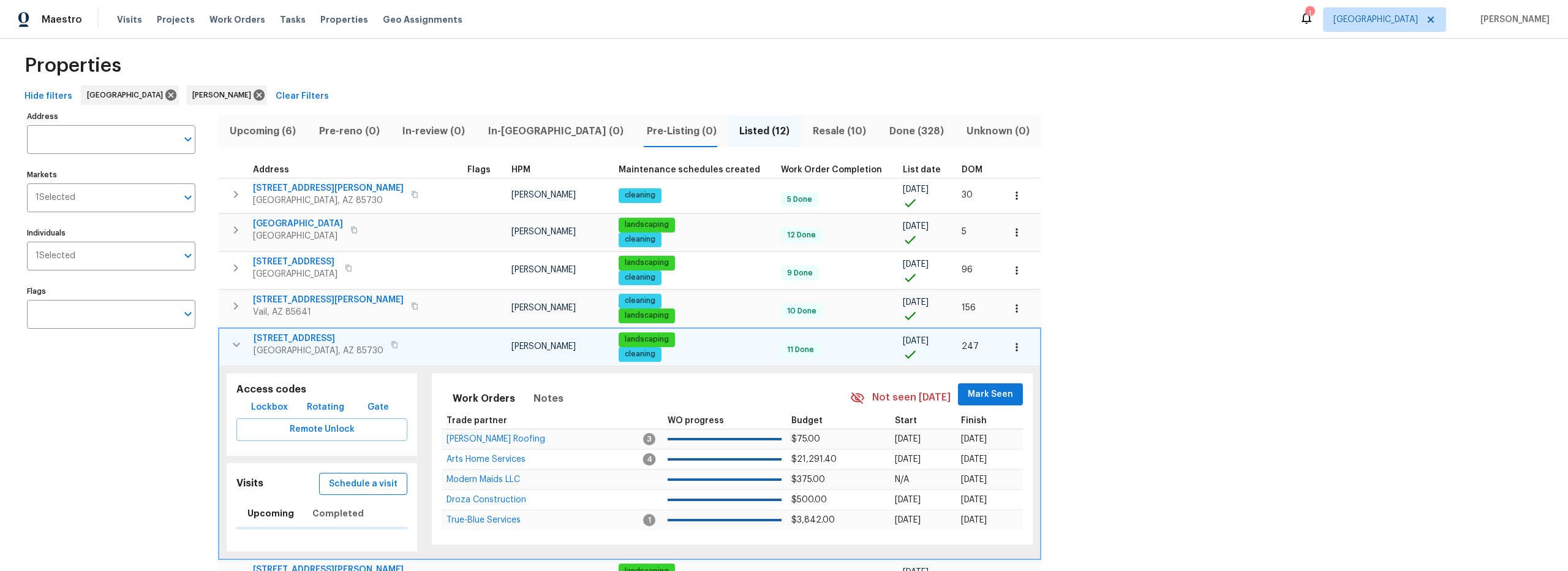
click at [340, 476] on span "Schedule a visit" at bounding box center [363, 484] width 68 height 15
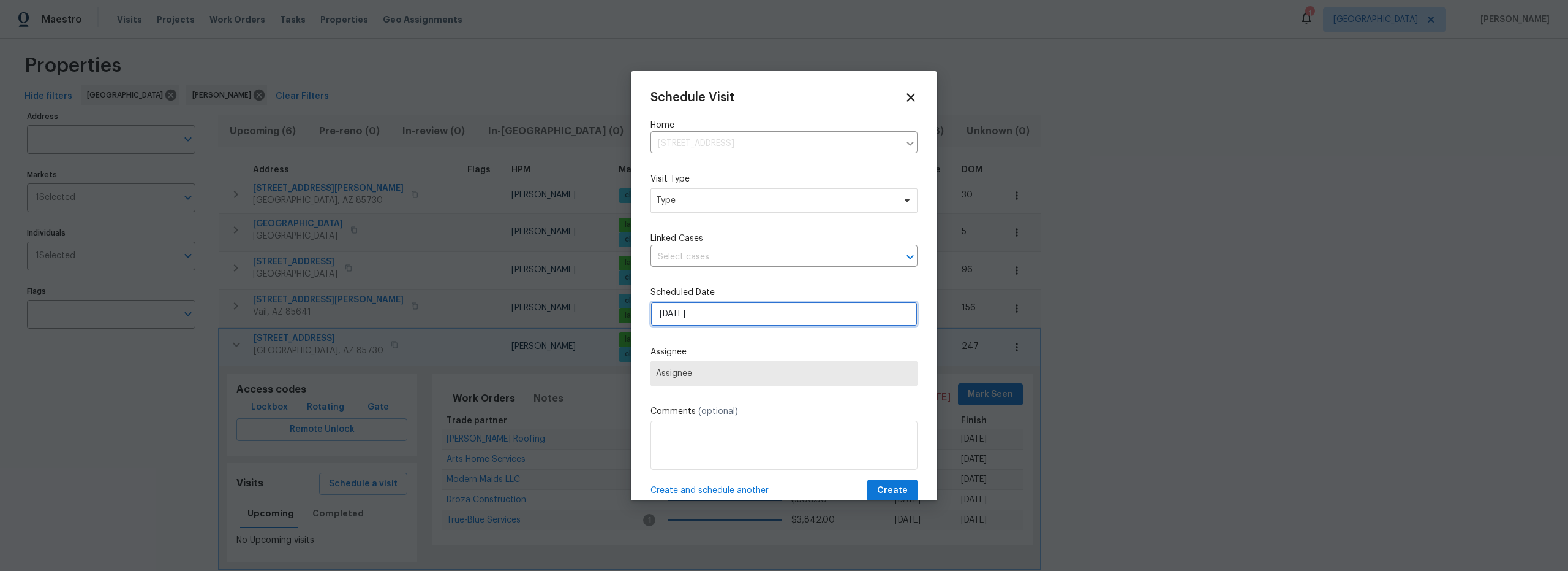
click at [710, 309] on input "9/7/2025" at bounding box center [784, 314] width 267 height 24
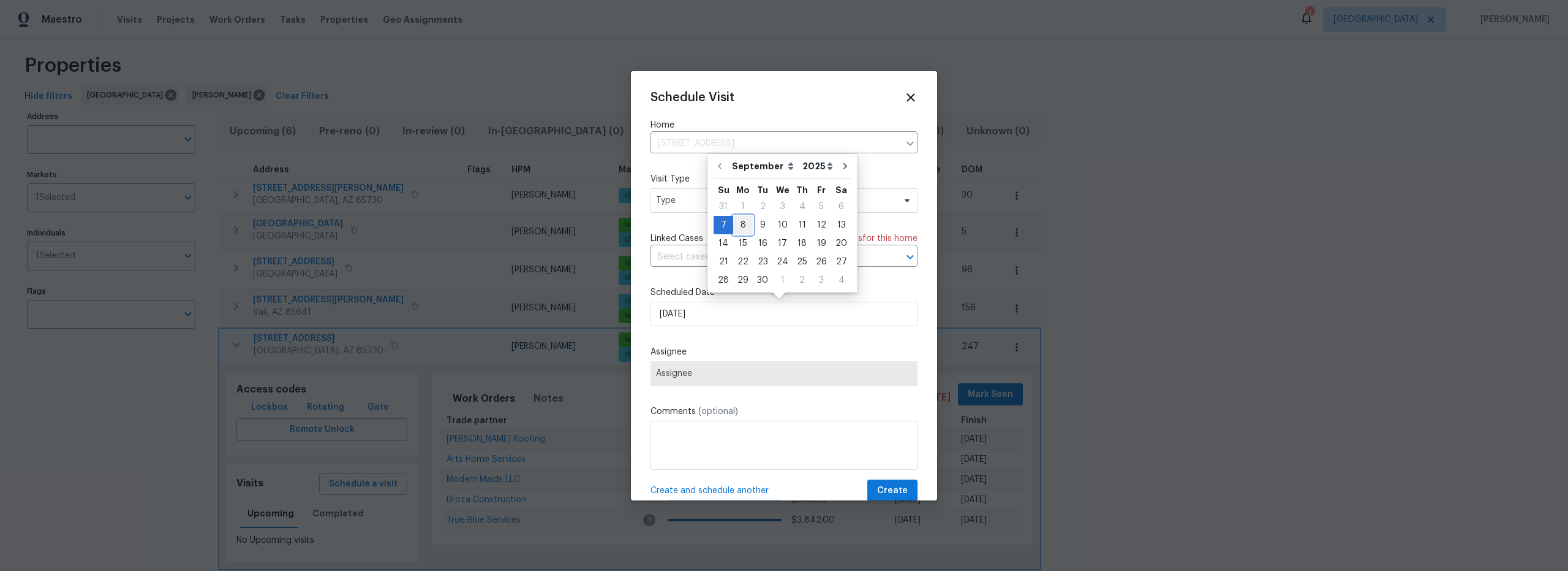
click at [746, 226] on div "8" at bounding box center [743, 225] width 19 height 17
type input "9/8/2025"
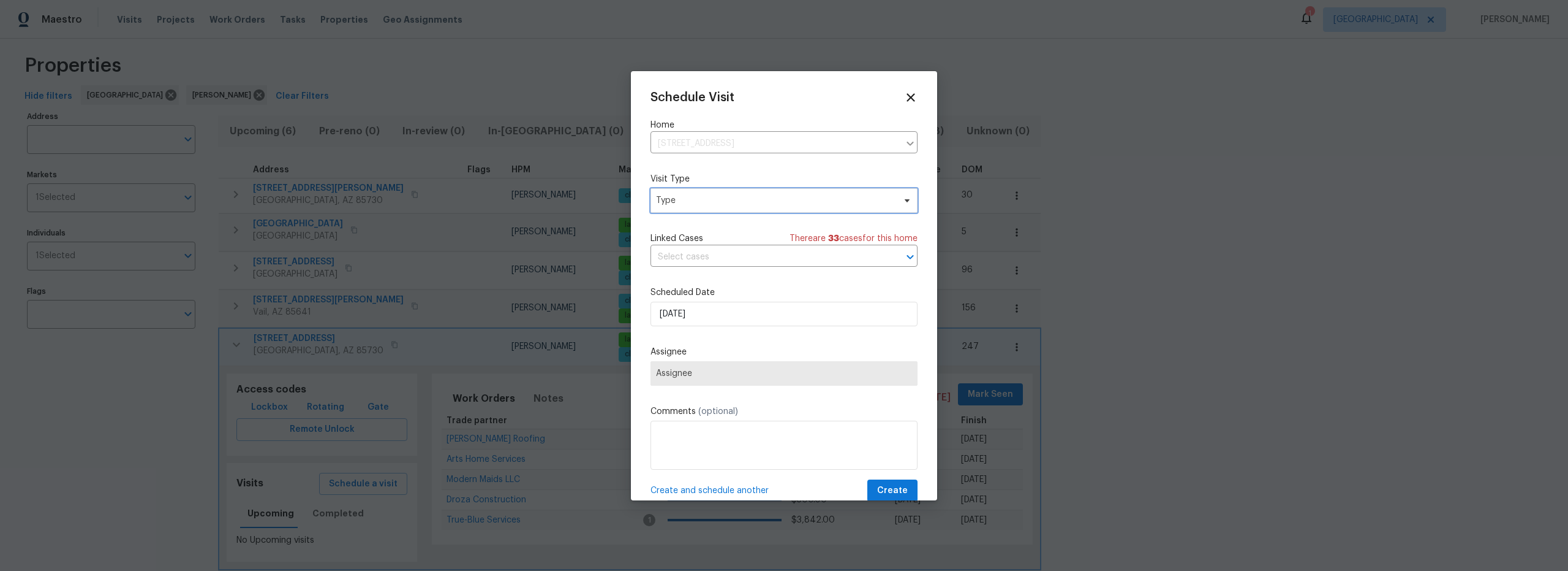
click at [722, 210] on span "Type" at bounding box center [784, 200] width 267 height 24
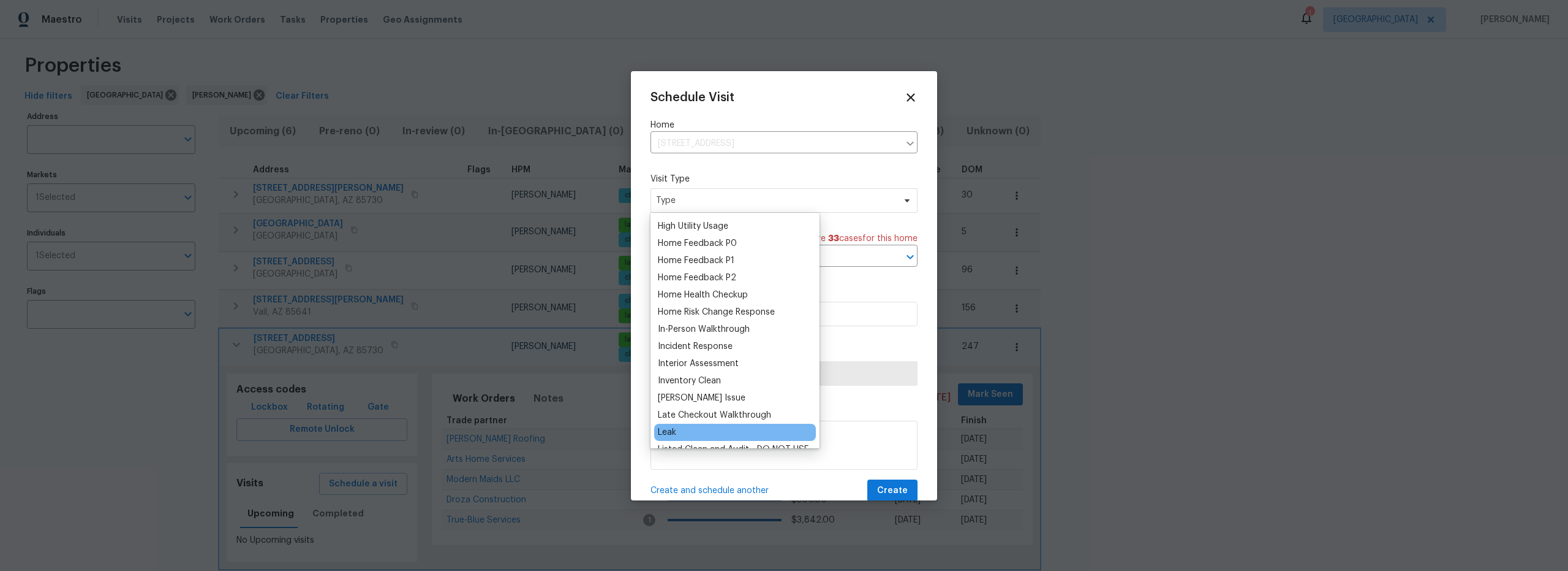
scroll to position [359, 0]
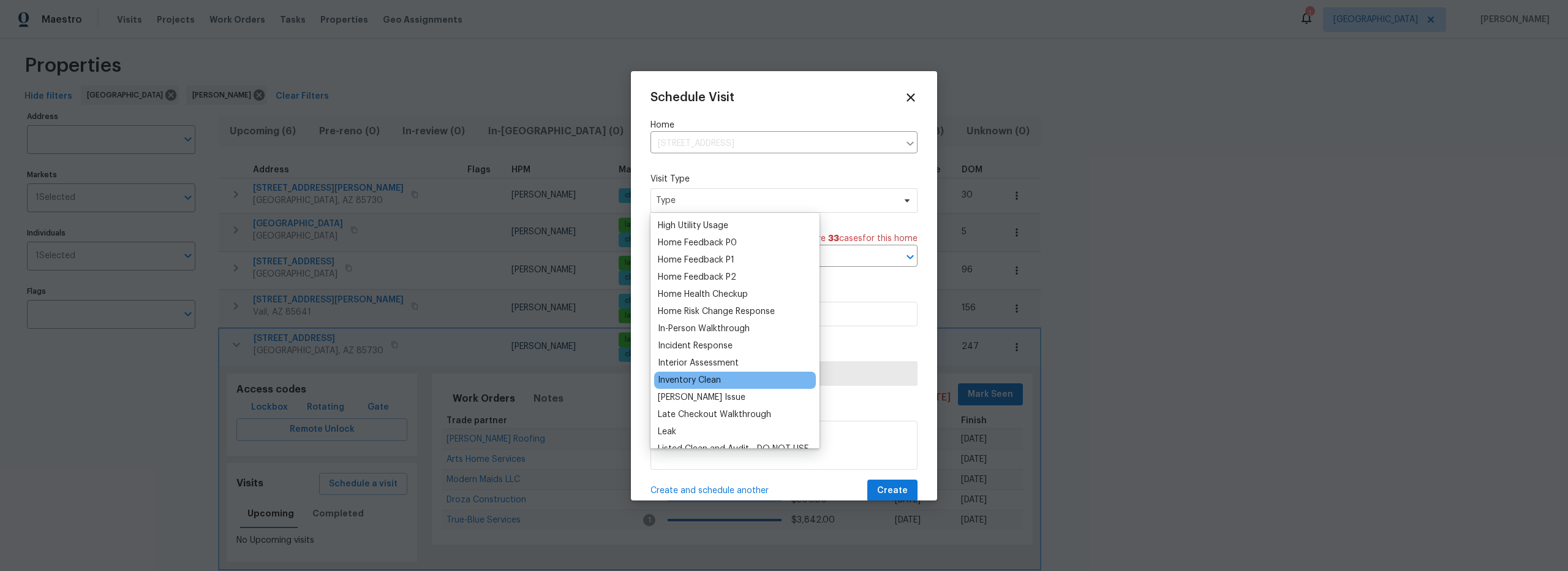
click at [694, 380] on div "Inventory Clean" at bounding box center [689, 380] width 63 height 12
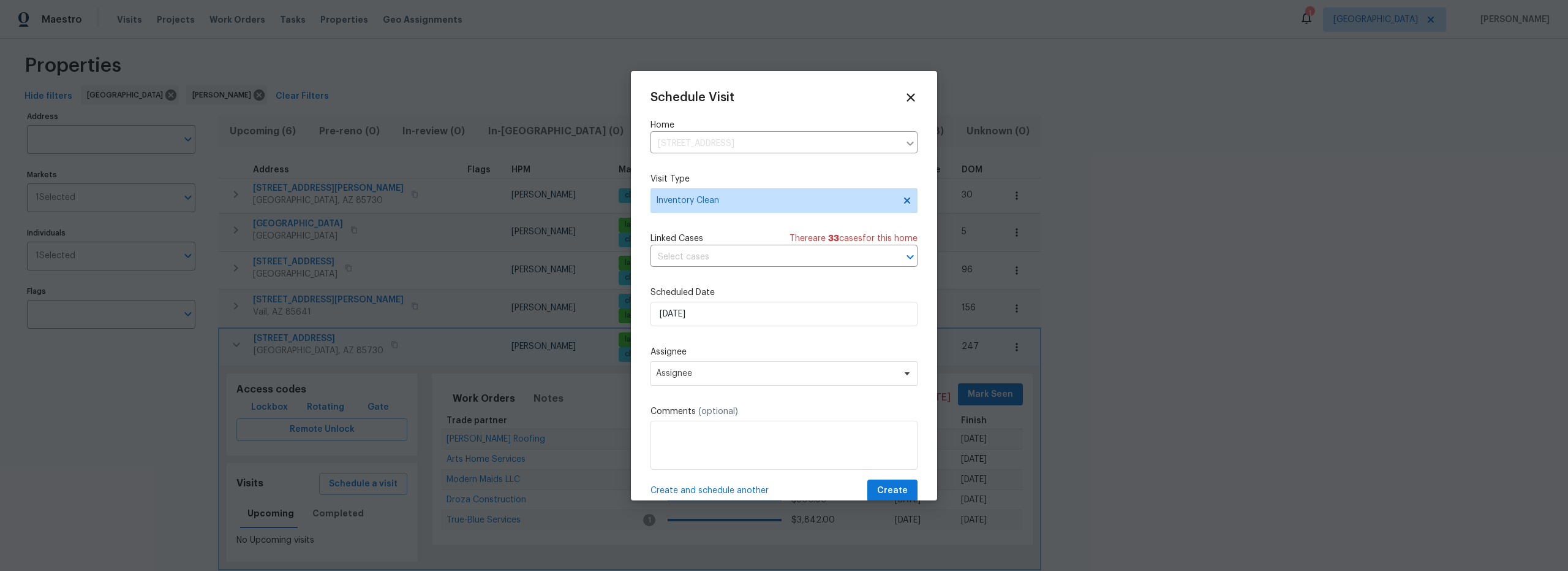
drag, startPoint x: 708, startPoint y: 391, endPoint x: 706, endPoint y: 378, distance: 13.2
click at [708, 388] on div "Schedule Visit Home 9980 E Victoria Ln, Tucson, AZ 85730 ​ Visit Type Inventory…" at bounding box center [784, 296] width 267 height 411
click at [706, 377] on span "Assignee" at bounding box center [776, 373] width 240 height 10
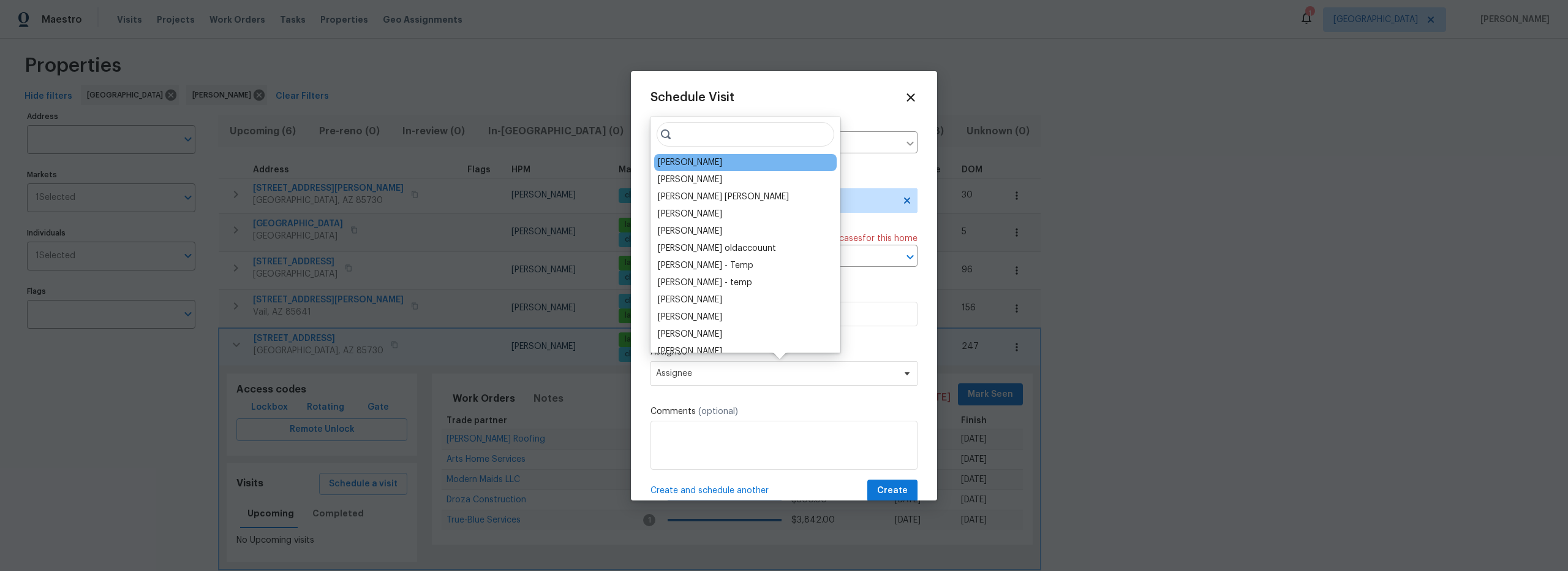
click at [678, 165] on div "[PERSON_NAME]" at bounding box center [690, 163] width 64 height 12
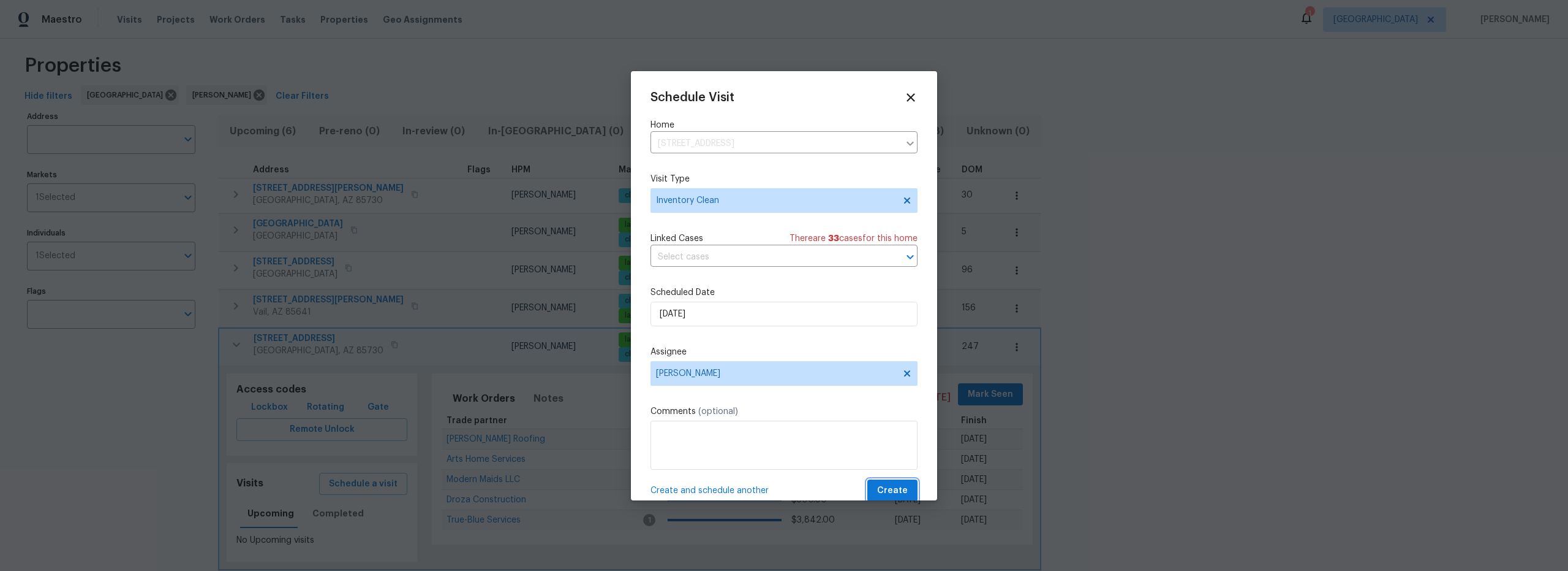
click at [889, 493] on span "Create" at bounding box center [892, 491] width 30 height 15
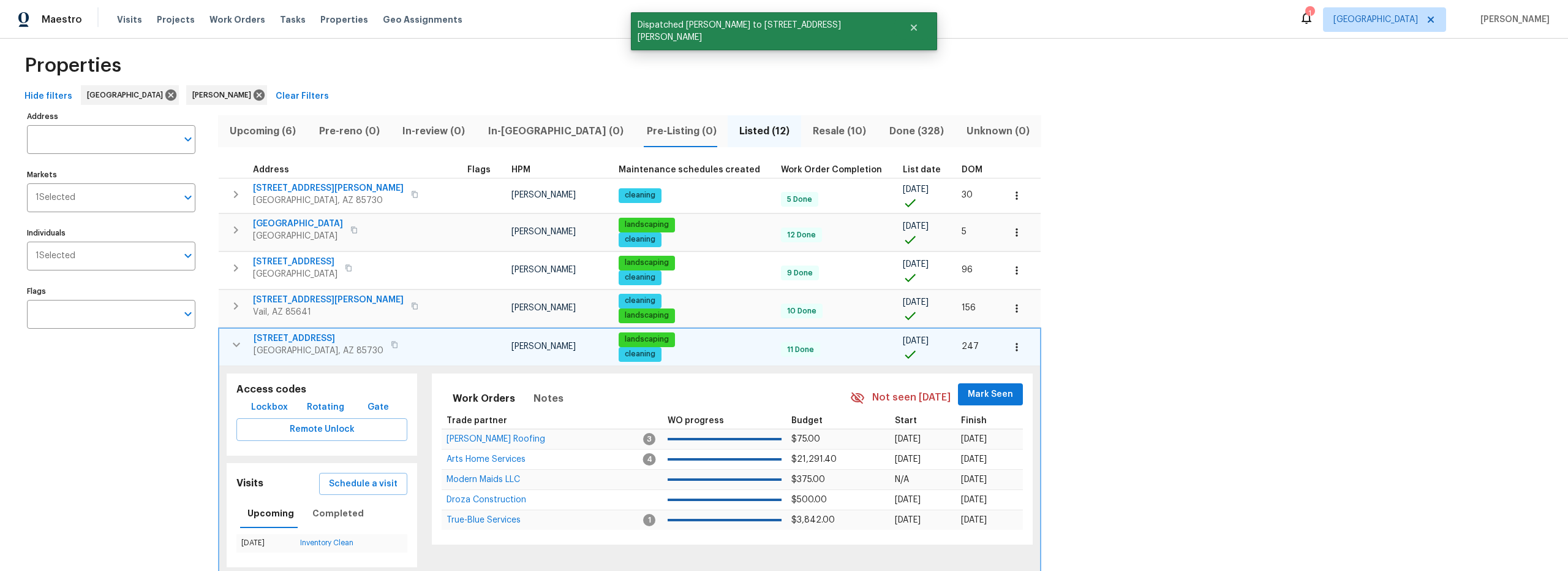
click at [234, 344] on icon "button" at bounding box center [237, 344] width 8 height 4
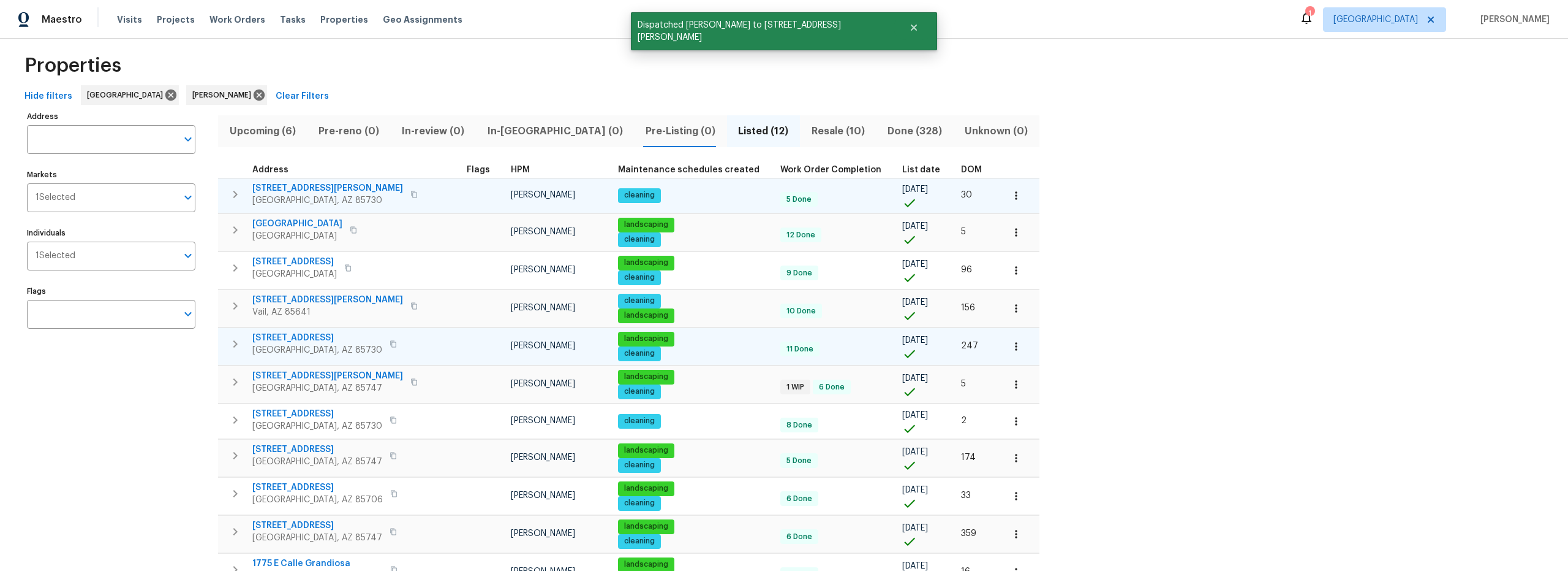
click at [231, 194] on icon "button" at bounding box center [234, 194] width 15 height 15
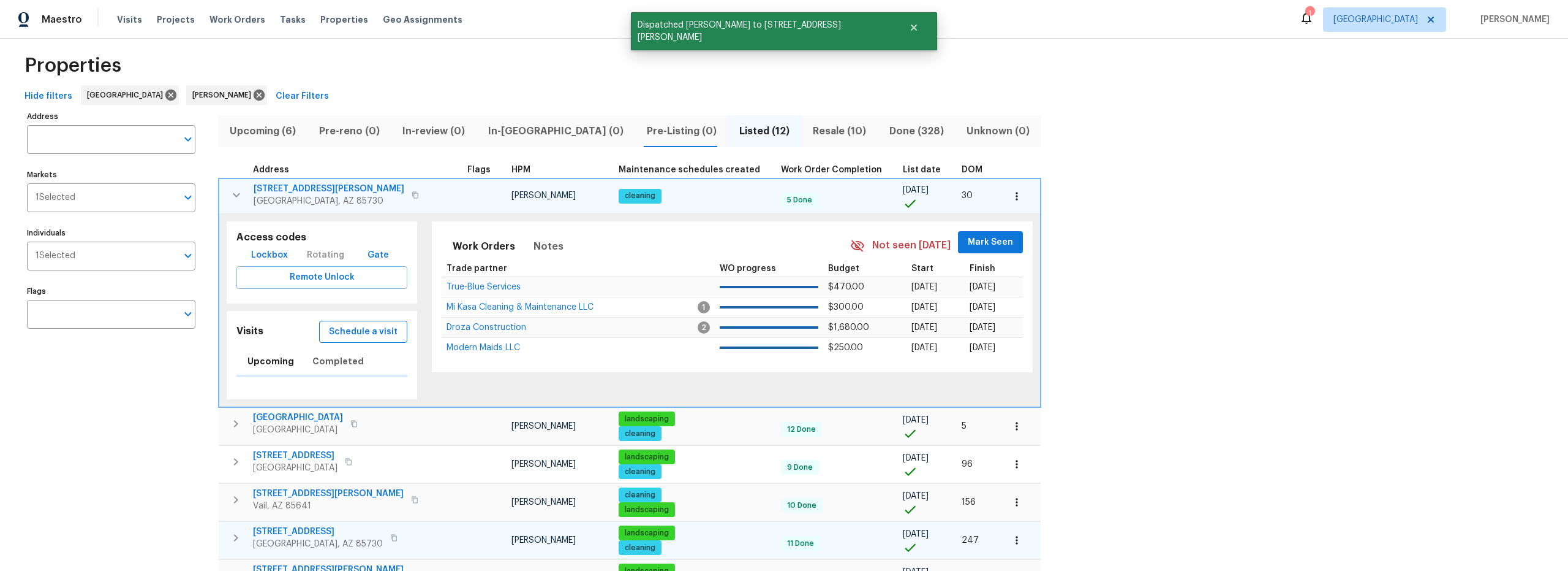
click at [343, 329] on span "Schedule a visit" at bounding box center [363, 332] width 68 height 15
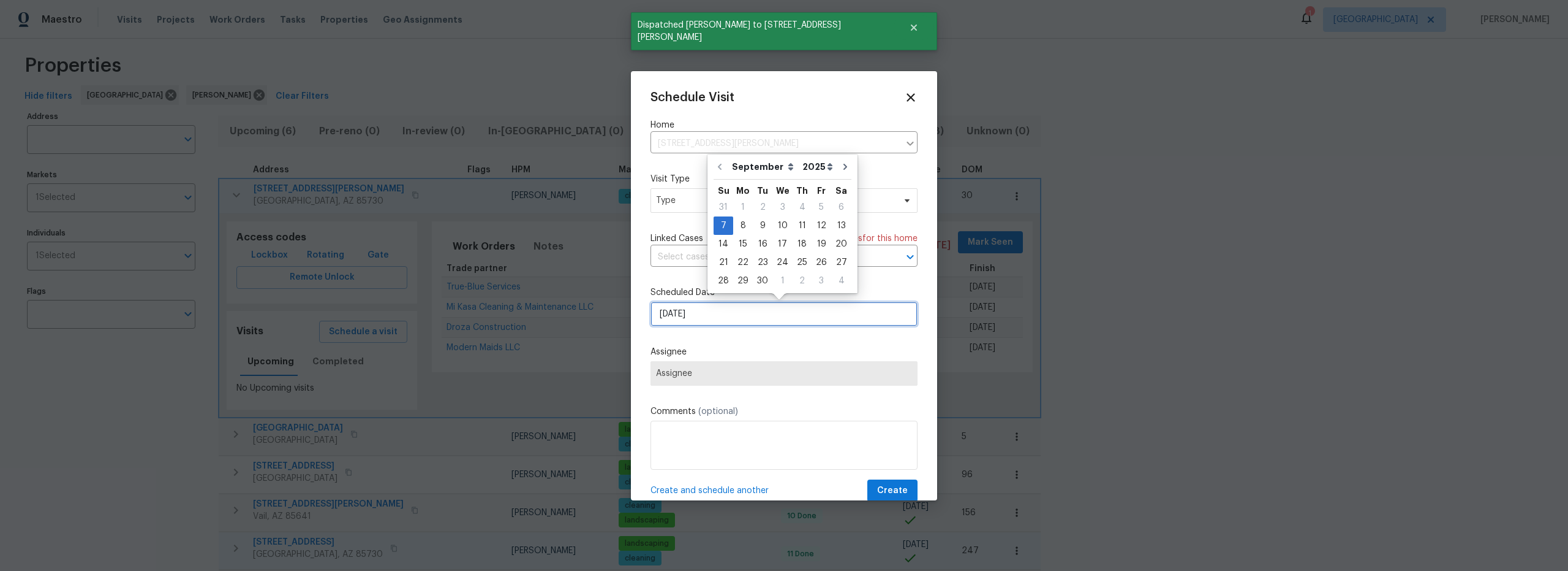
click at [720, 312] on input "9/7/2025" at bounding box center [784, 314] width 267 height 24
click at [744, 229] on div "8" at bounding box center [743, 226] width 19 height 17
type input "9/8/2025"
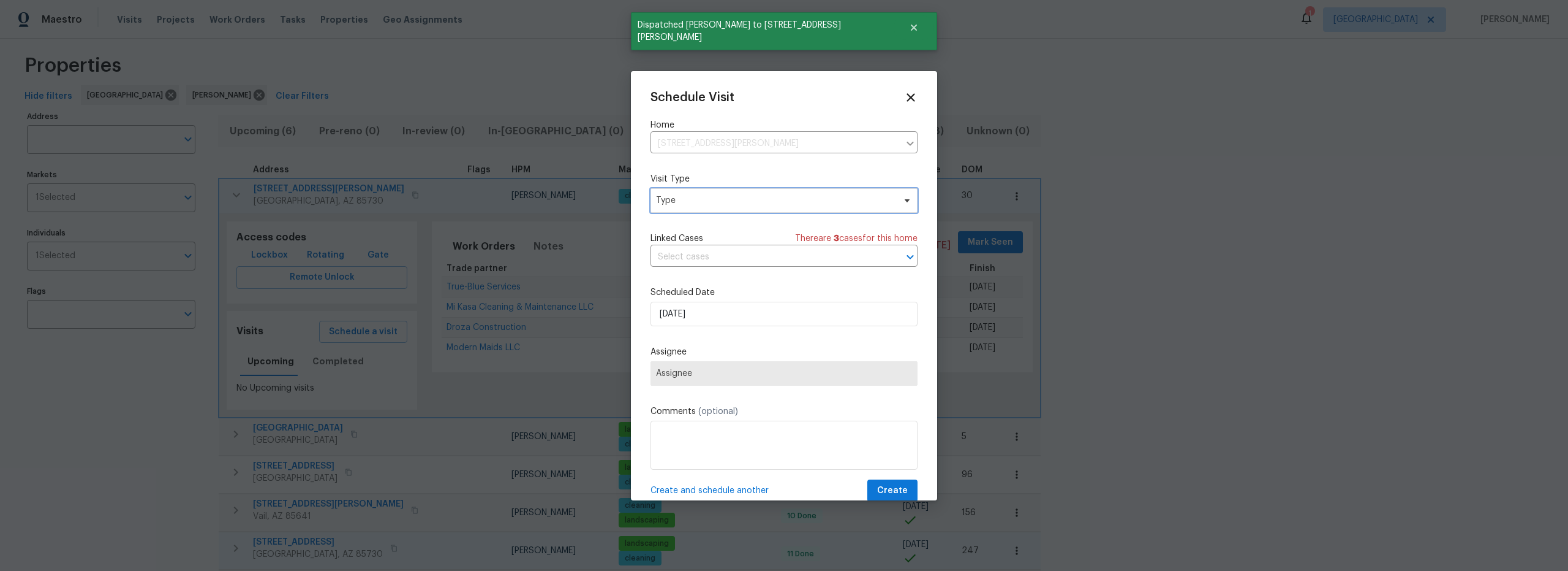
click at [746, 204] on span "Type" at bounding box center [775, 201] width 239 height 12
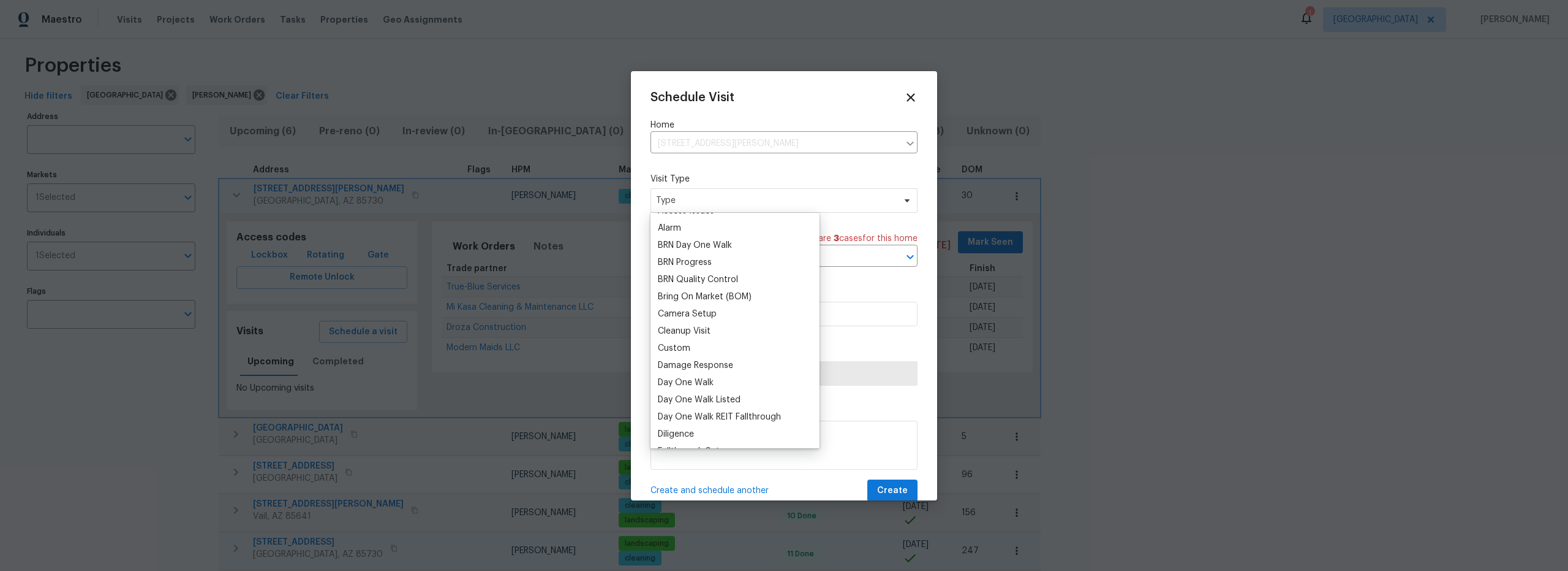
scroll to position [378, 0]
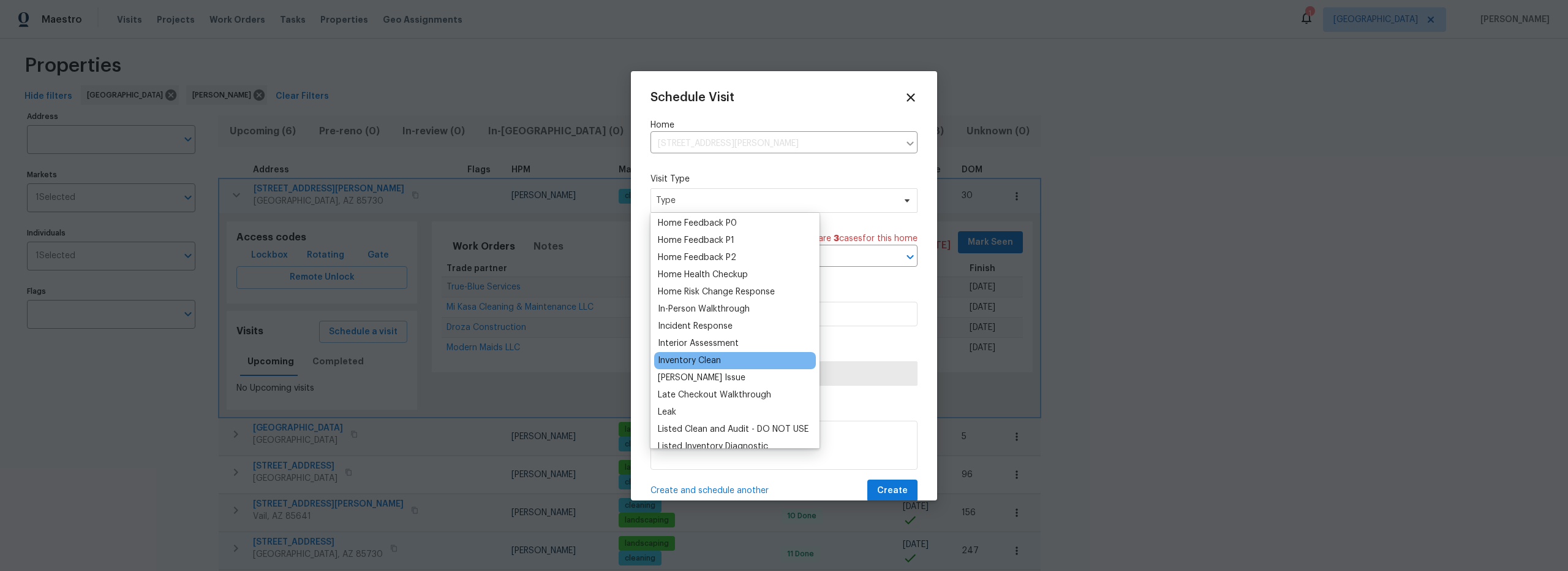
click at [699, 363] on div "Inventory Clean" at bounding box center [689, 361] width 63 height 12
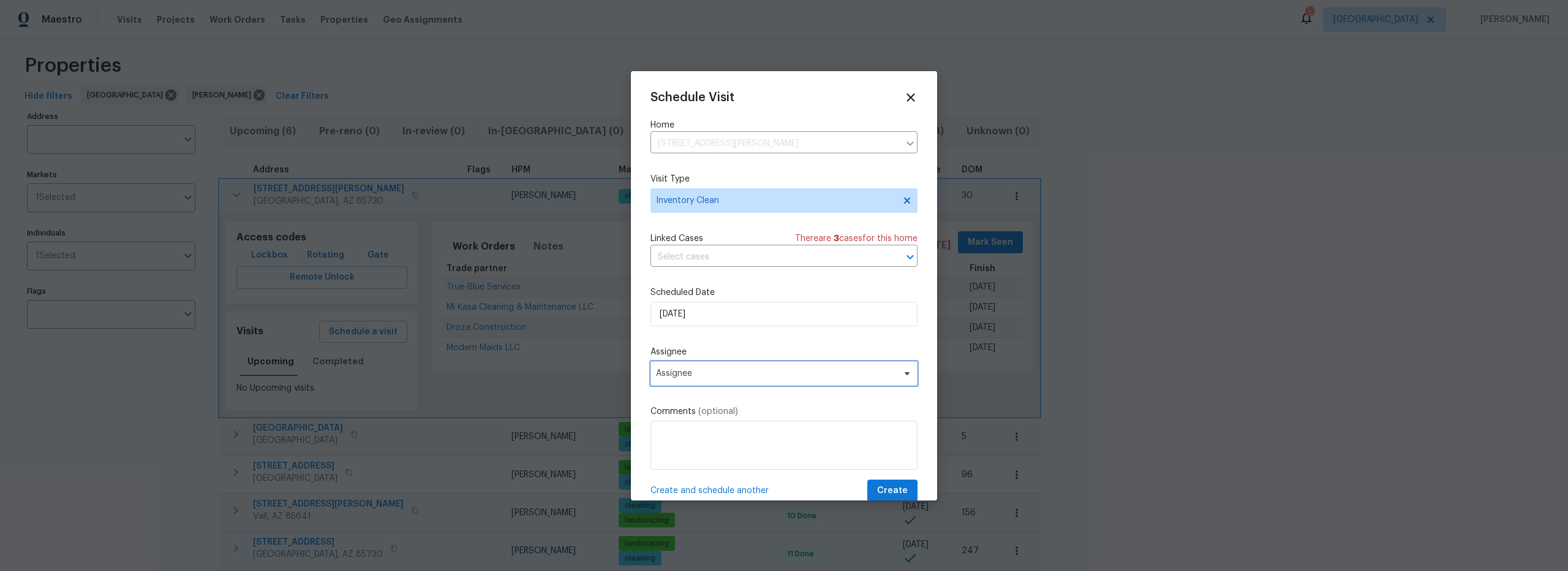
drag, startPoint x: 732, startPoint y: 371, endPoint x: 729, endPoint y: 357, distance: 14.3
click at [732, 372] on span "Assignee" at bounding box center [776, 373] width 240 height 10
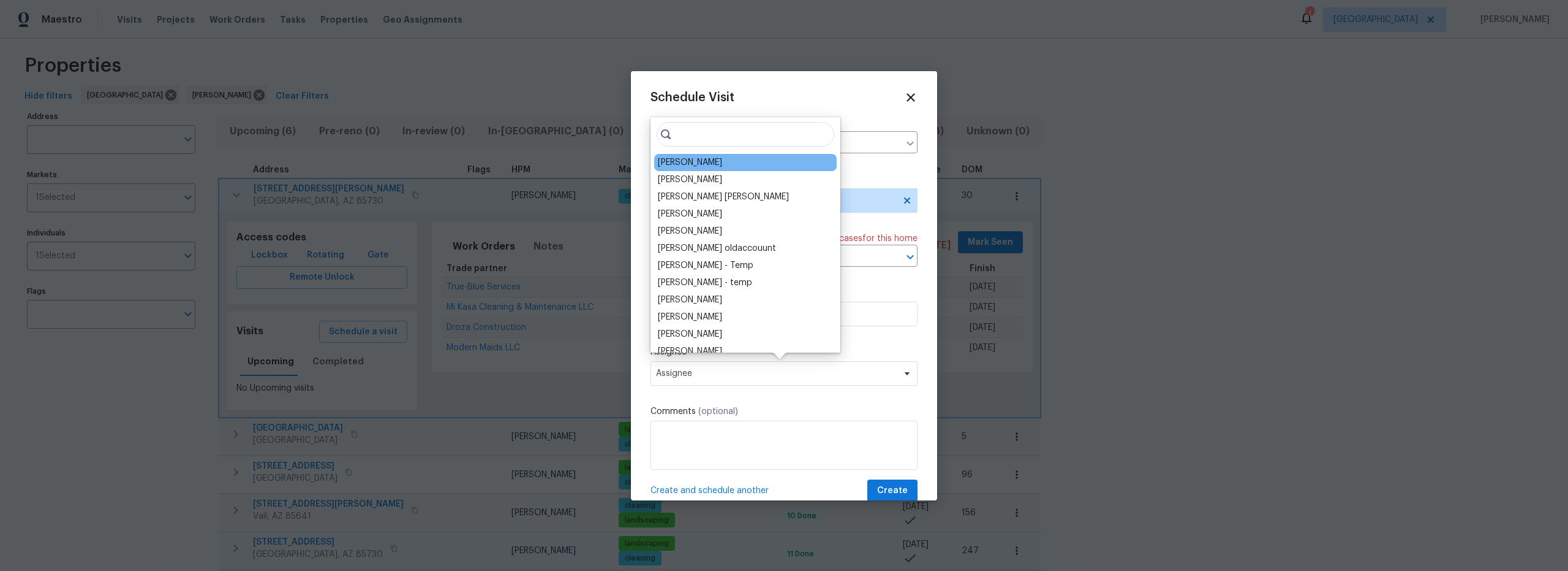
click at [690, 167] on div "[PERSON_NAME]" at bounding box center [690, 163] width 64 height 12
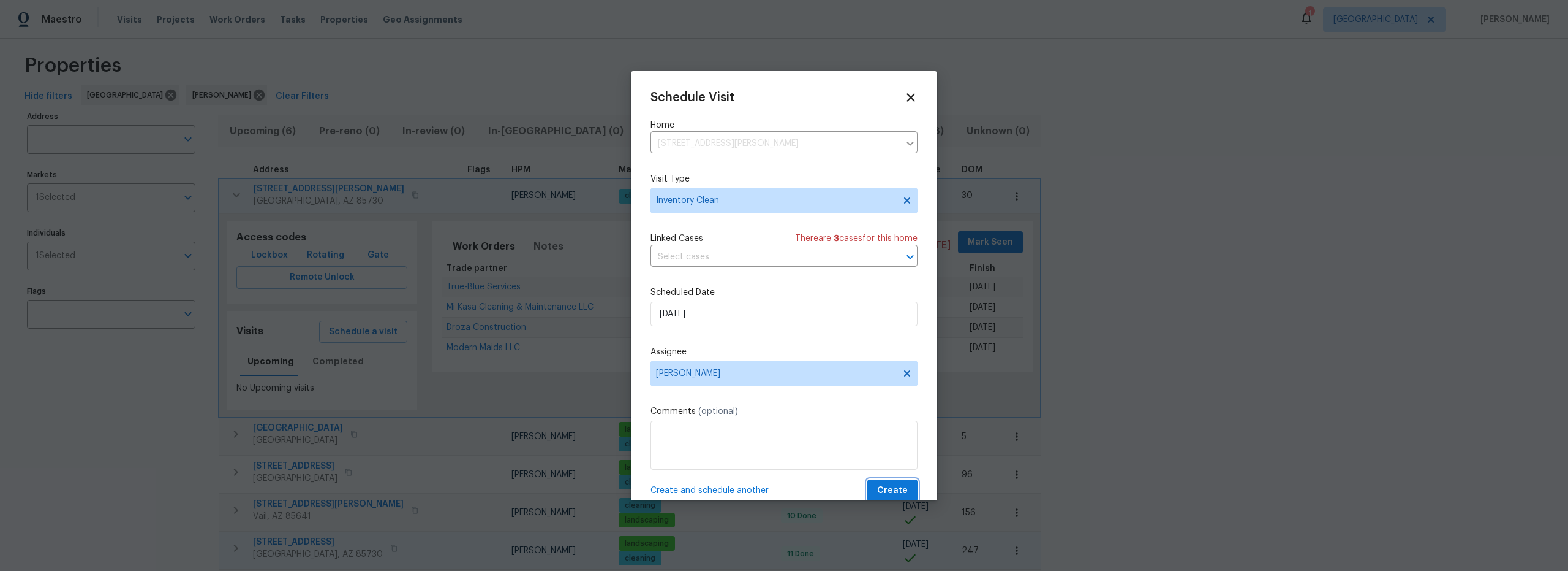
click at [894, 487] on span "Create" at bounding box center [892, 491] width 30 height 15
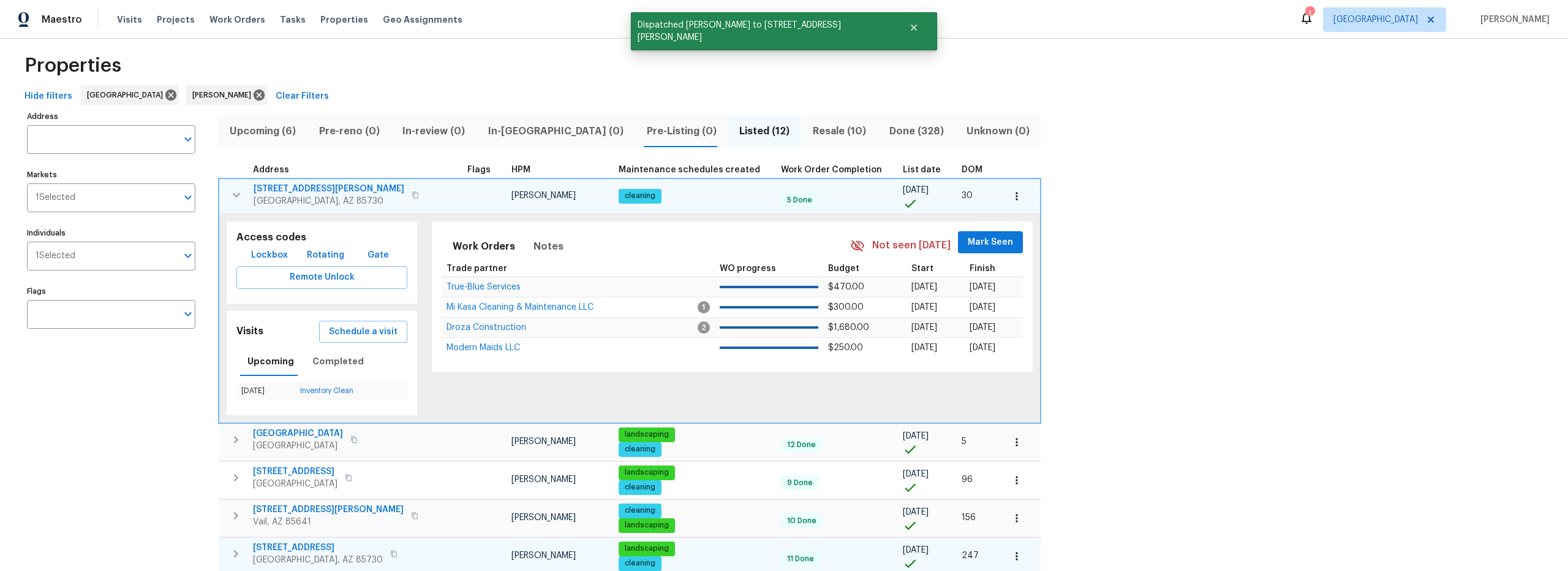
click at [229, 193] on icon "button" at bounding box center [236, 194] width 15 height 15
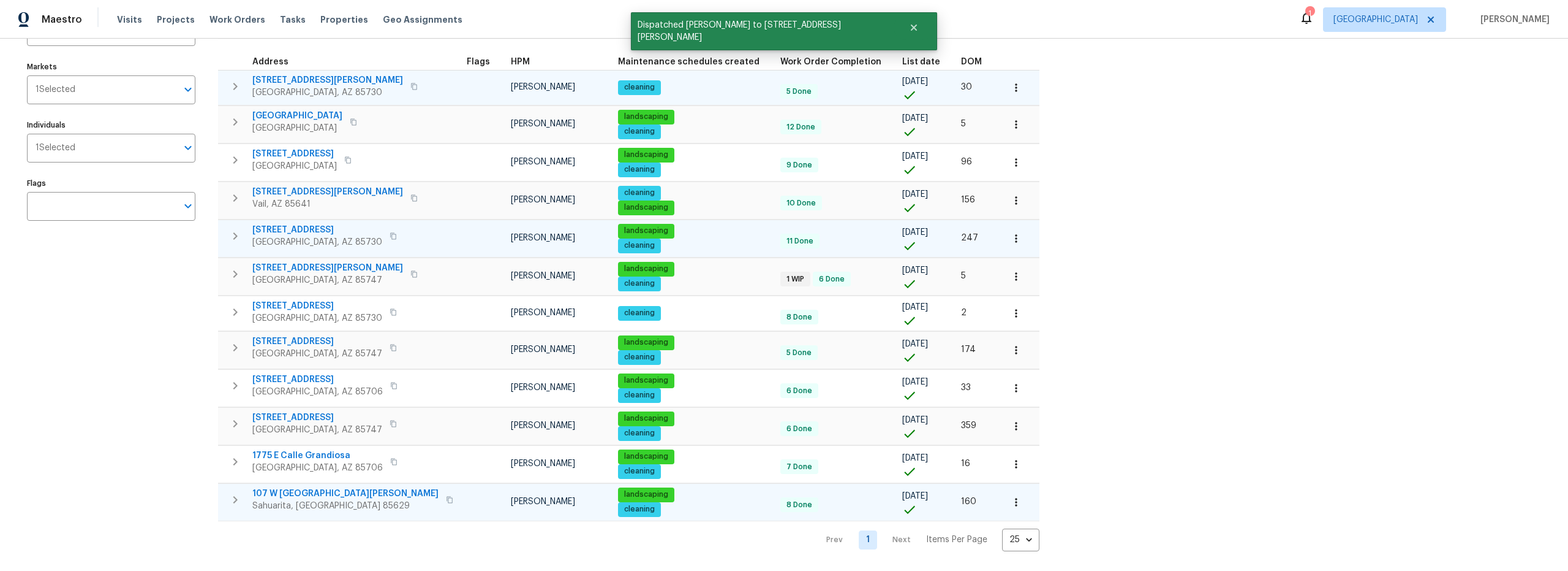
scroll to position [129, 0]
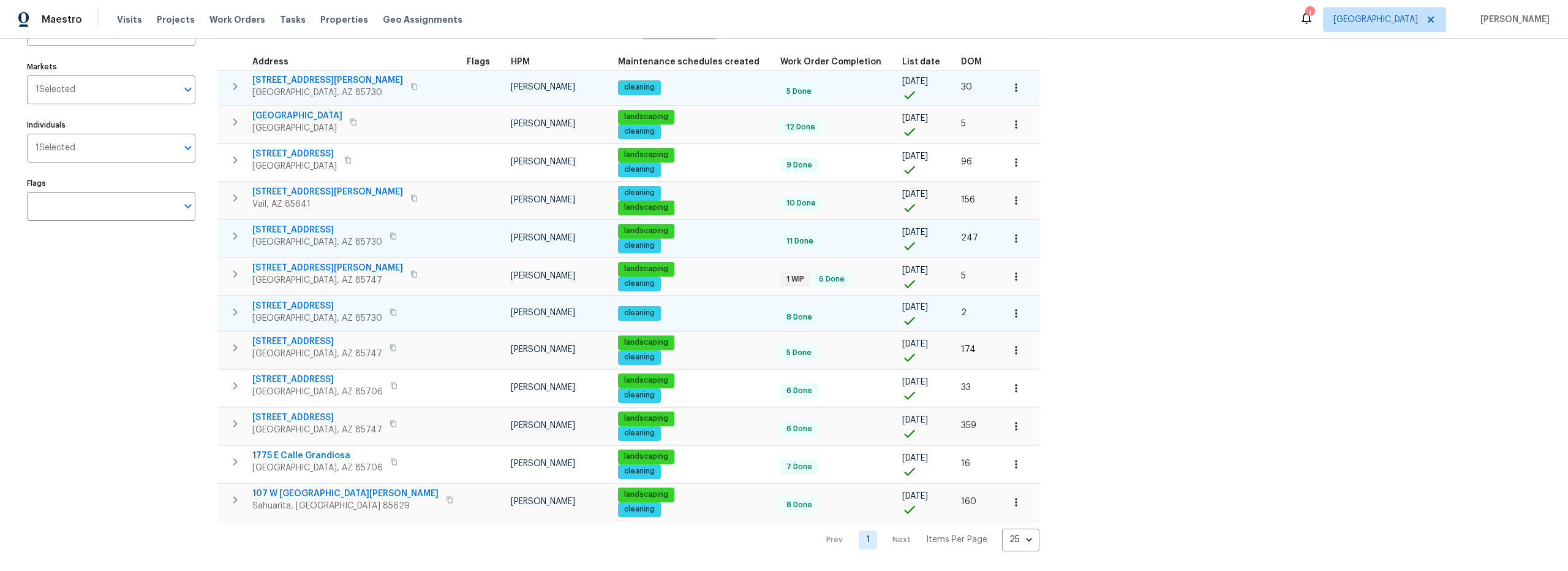
click at [233, 306] on icon "button" at bounding box center [234, 311] width 15 height 15
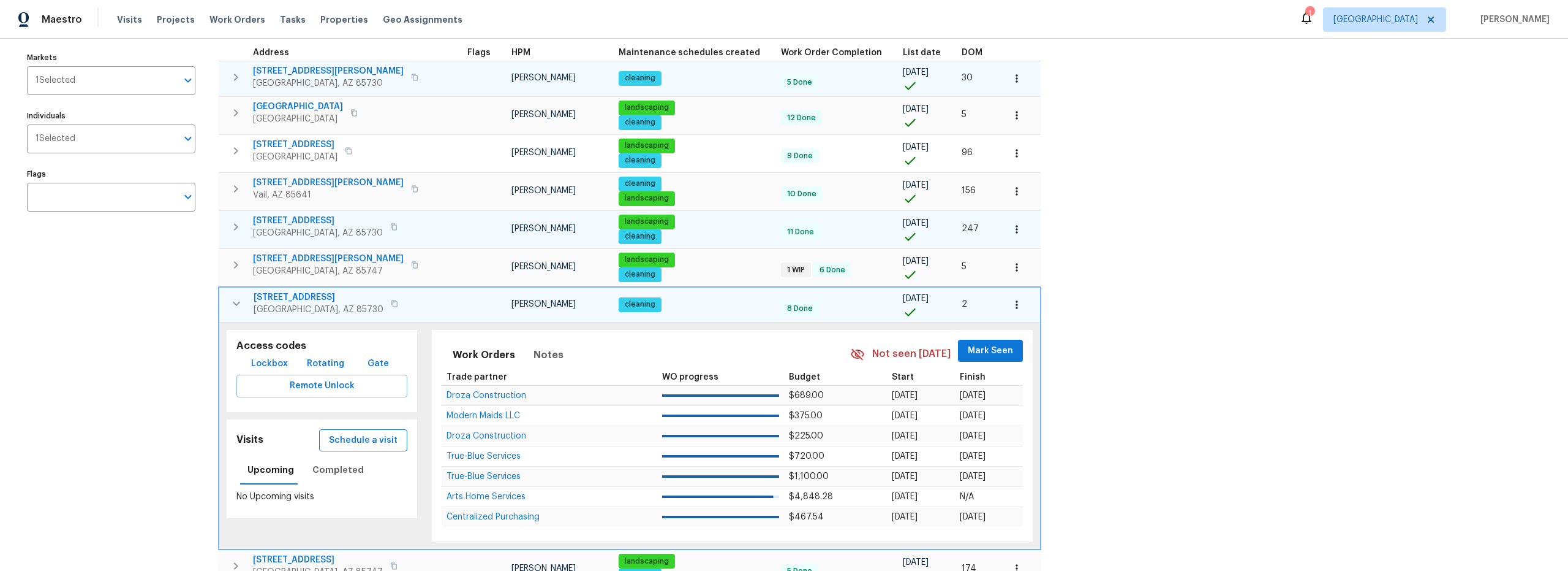
click at [349, 444] on span "Schedule a visit" at bounding box center [363, 440] width 68 height 15
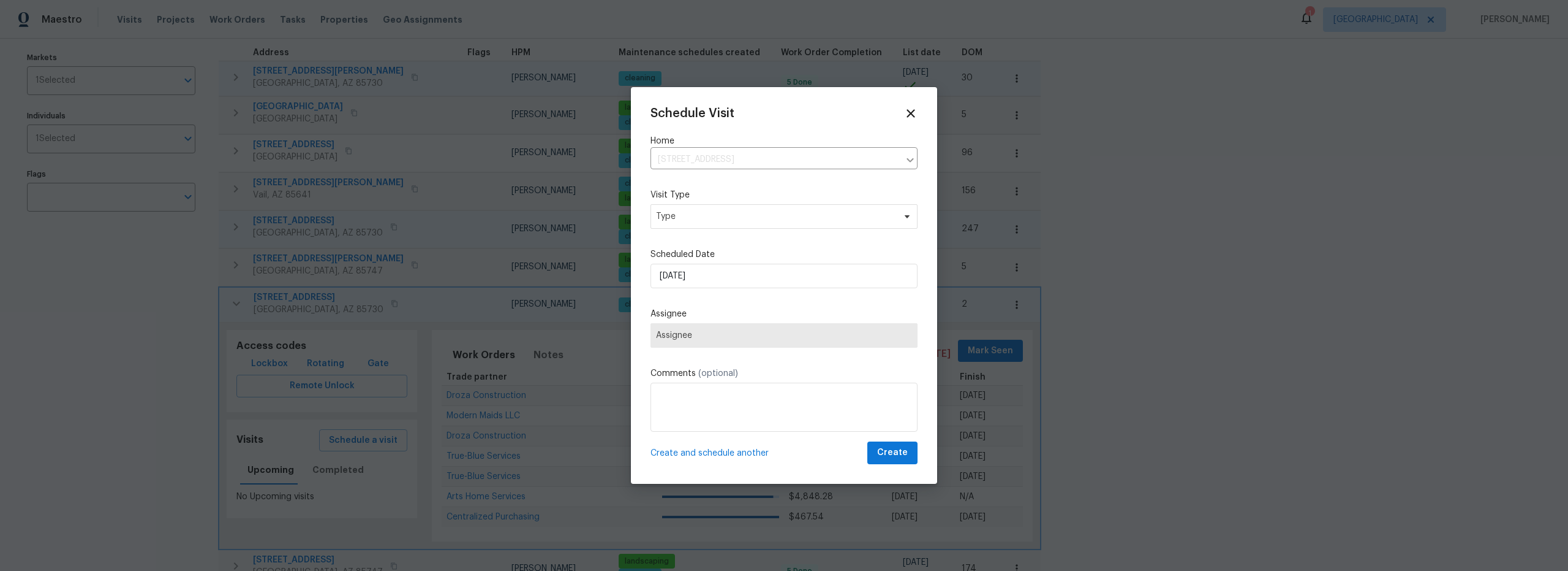
click at [710, 320] on div "Assignee Assignee" at bounding box center [784, 328] width 267 height 40
click at [721, 287] on input "9/7/2025" at bounding box center [784, 275] width 267 height 24
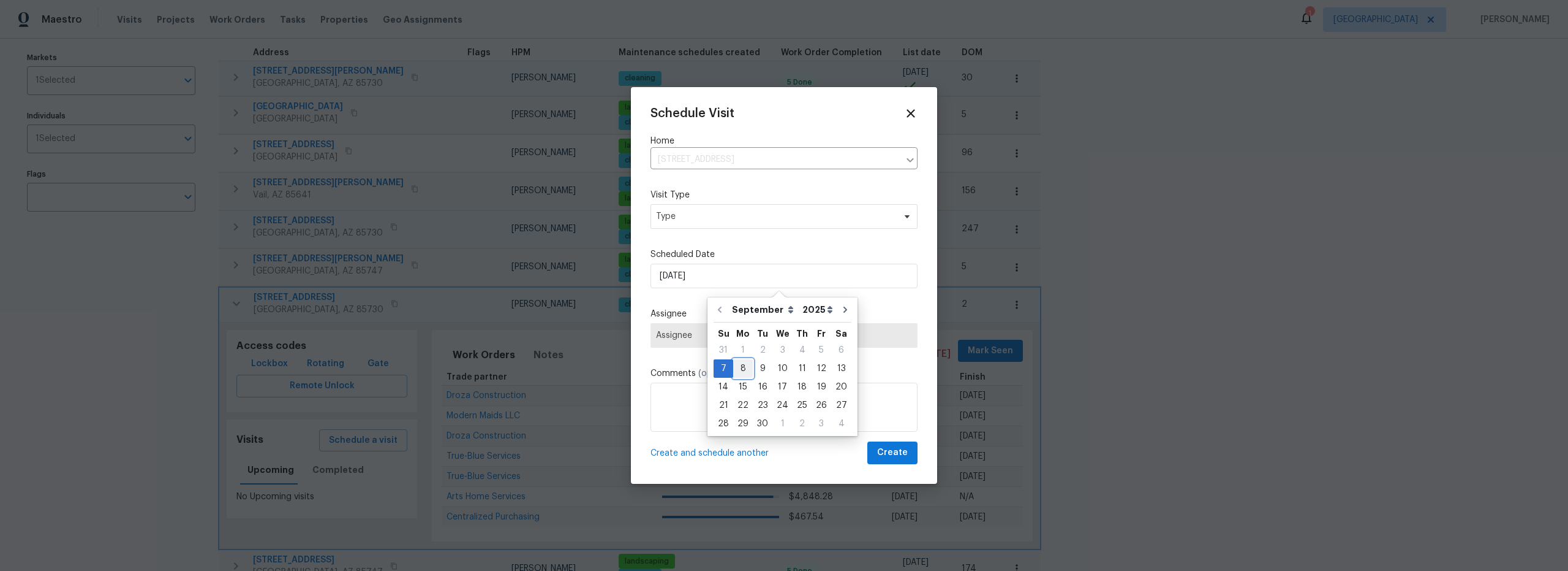
click at [743, 369] on div "8" at bounding box center [743, 368] width 19 height 17
type input "9/8/2025"
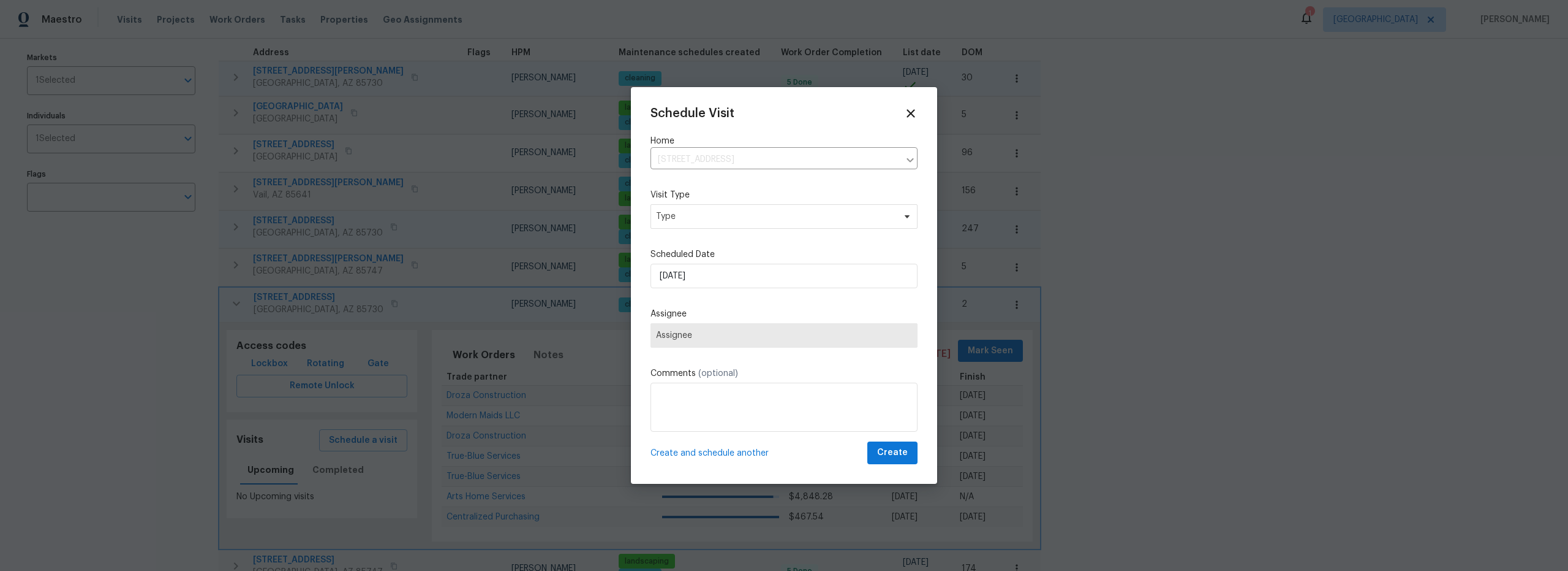
click at [744, 334] on span "Assignee" at bounding box center [784, 335] width 256 height 10
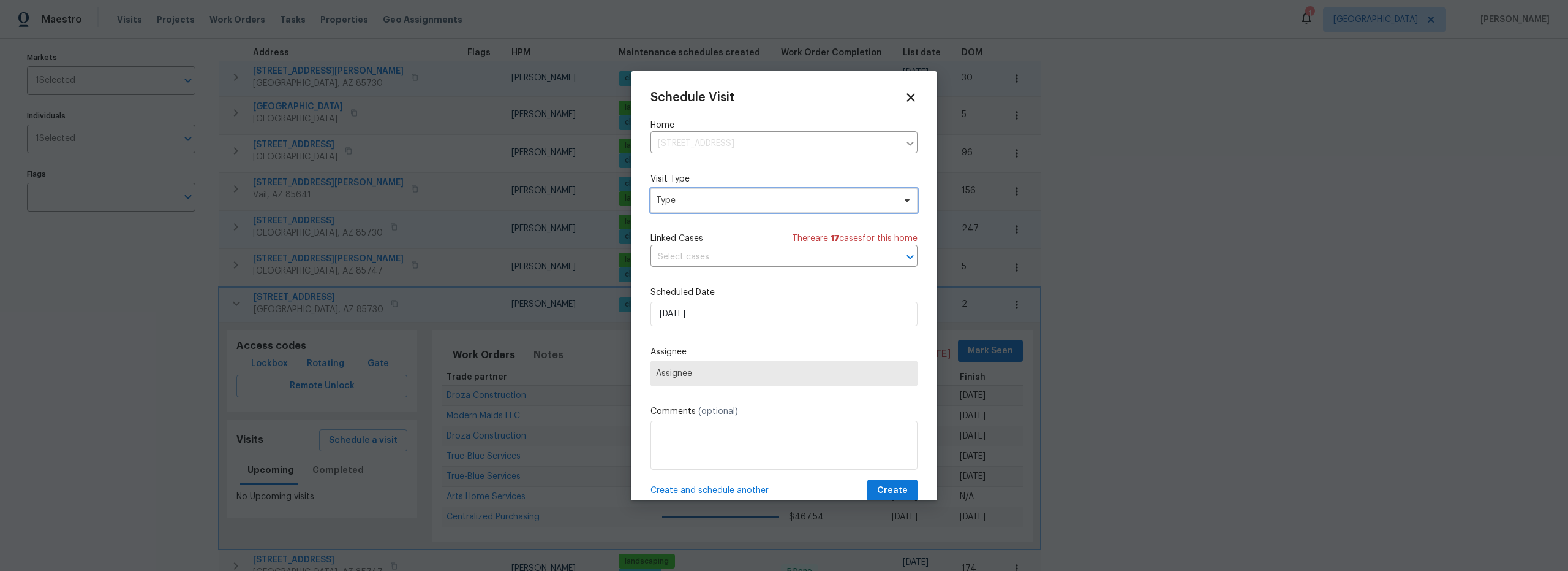
click at [723, 201] on span "Type" at bounding box center [775, 201] width 239 height 12
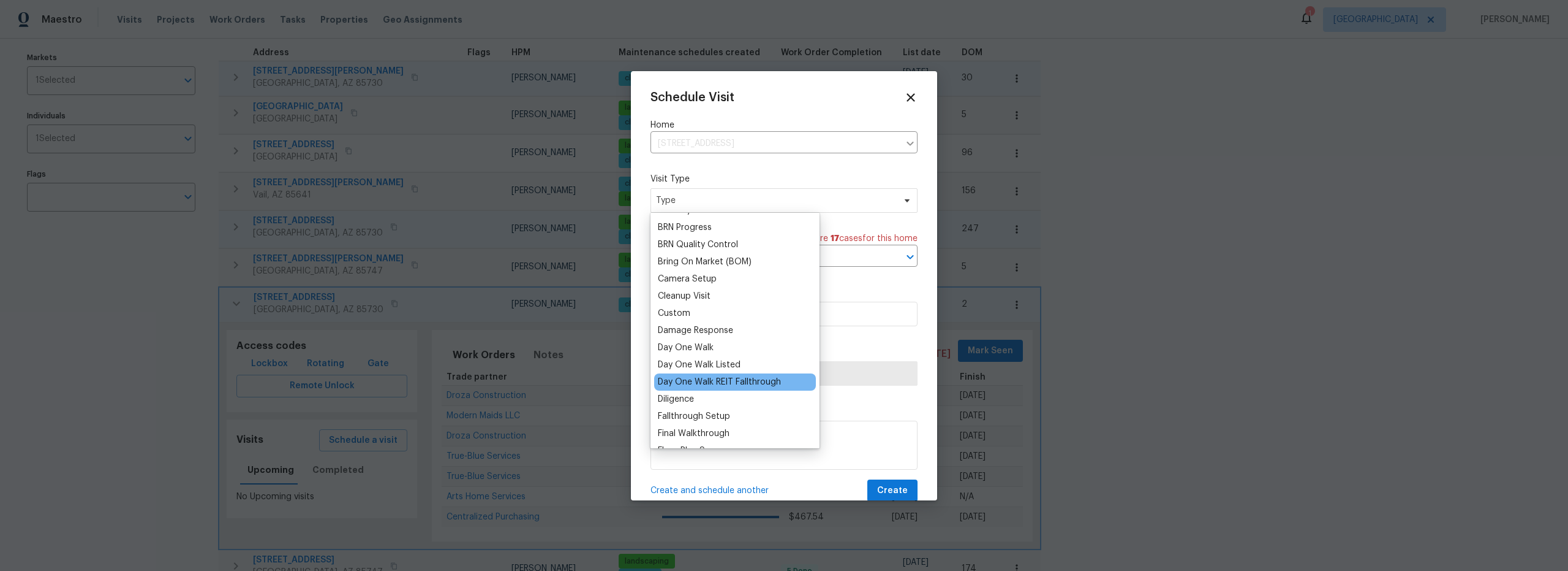
scroll to position [392, 0]
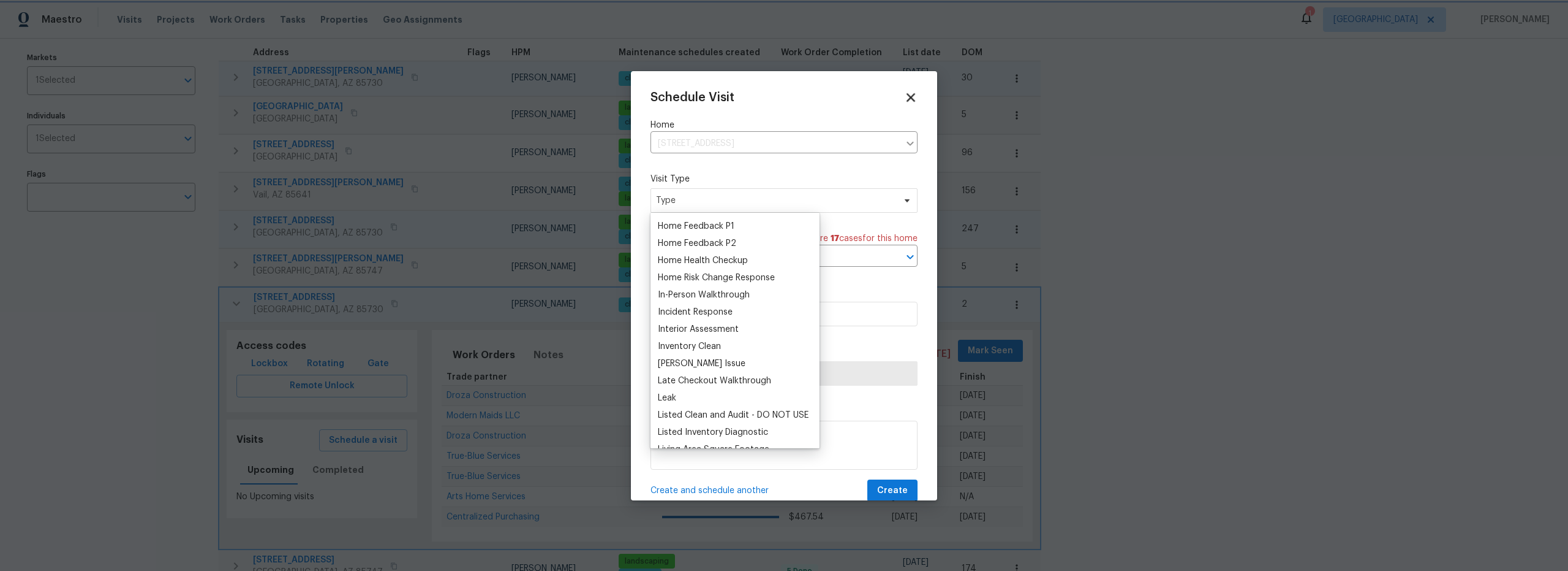
click at [904, 98] on icon at bounding box center [910, 97] width 14 height 14
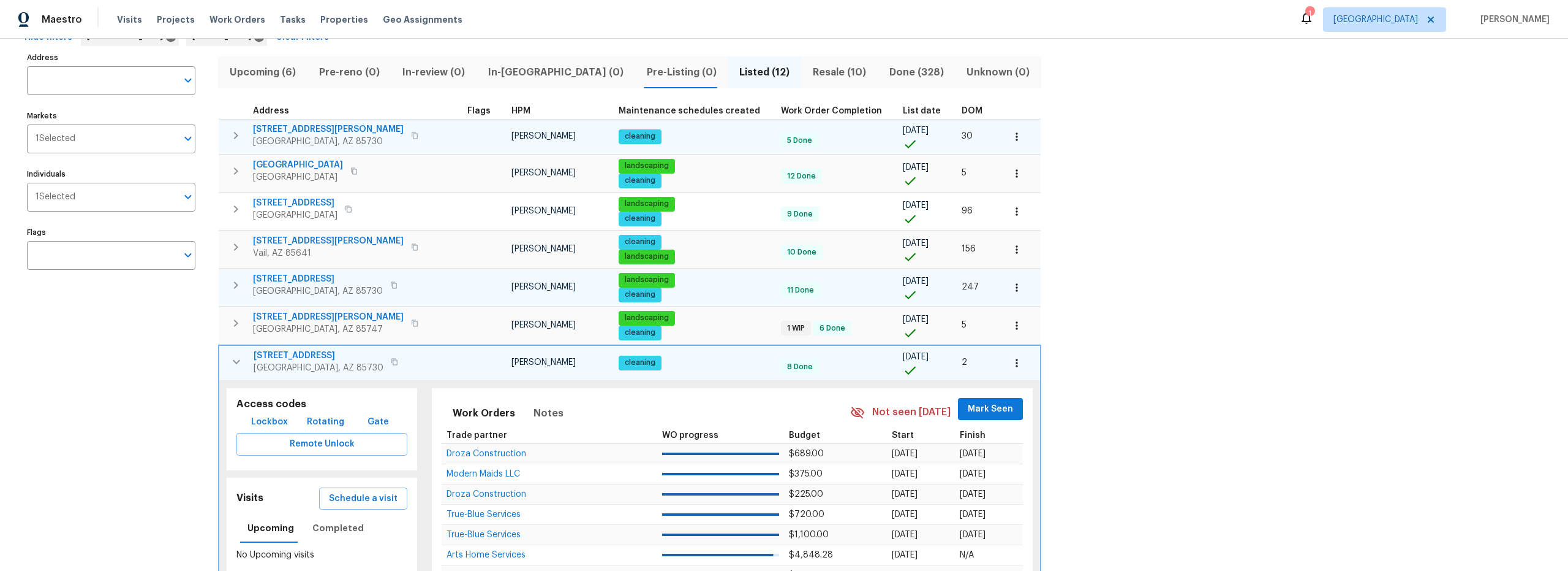
scroll to position [0, 0]
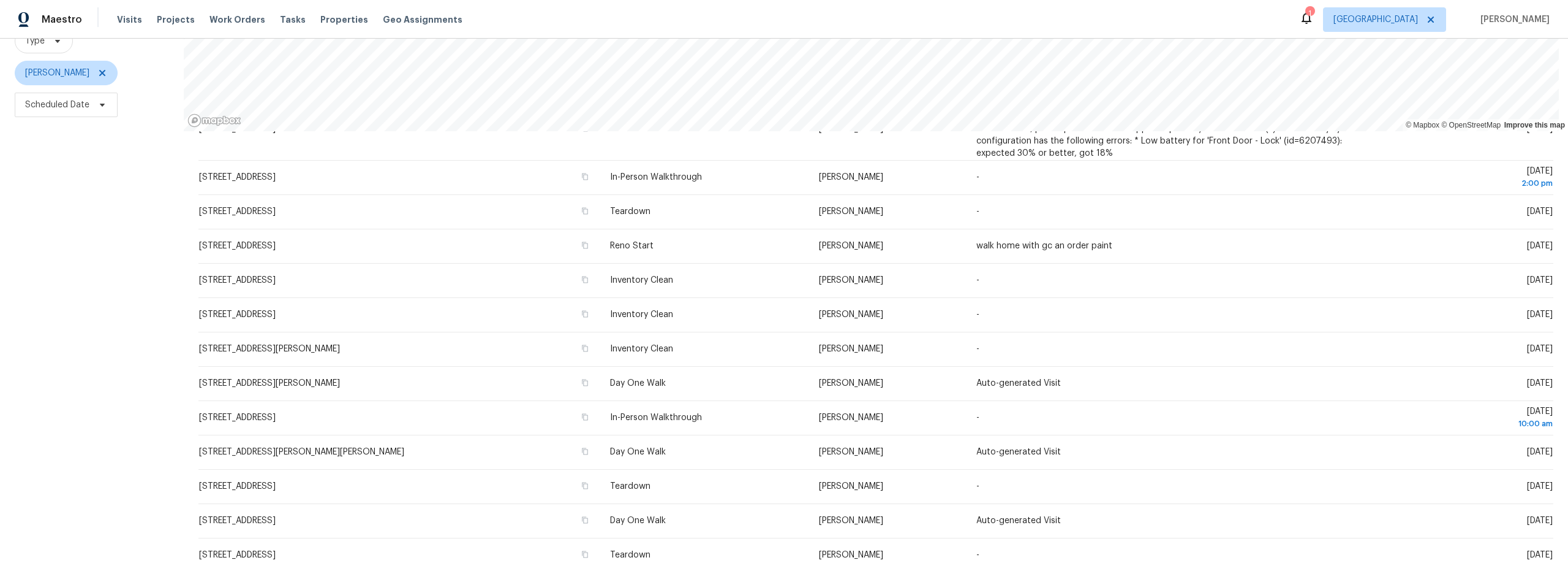
scroll to position [137, 0]
